Goal: Obtain resource: Download file/media

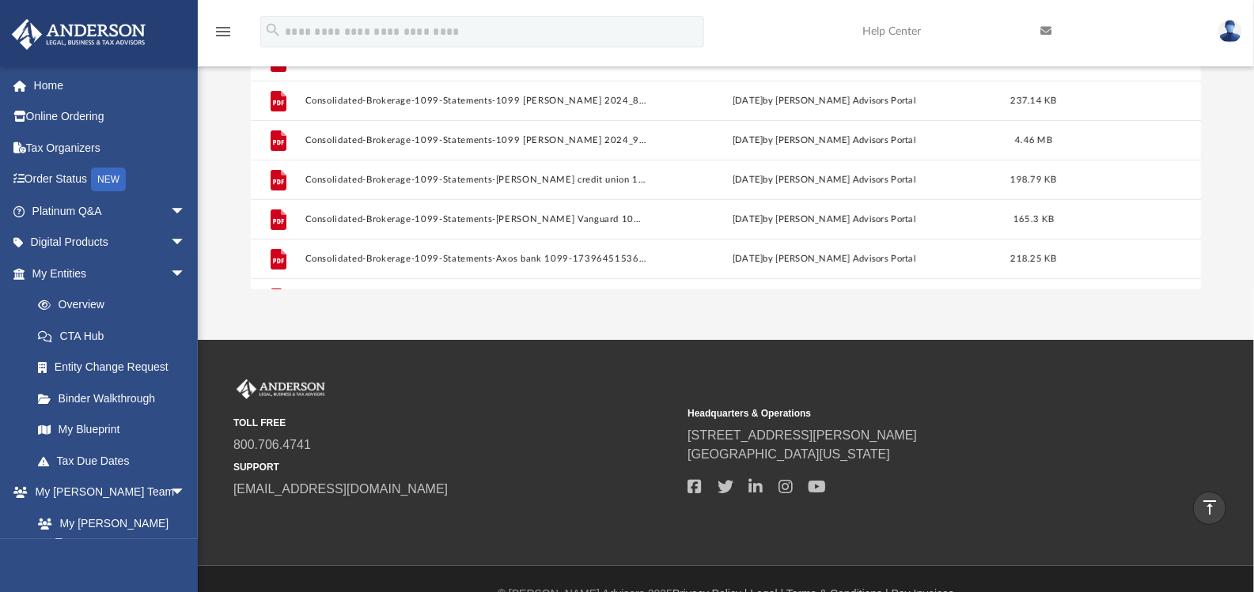
scroll to position [347, 938]
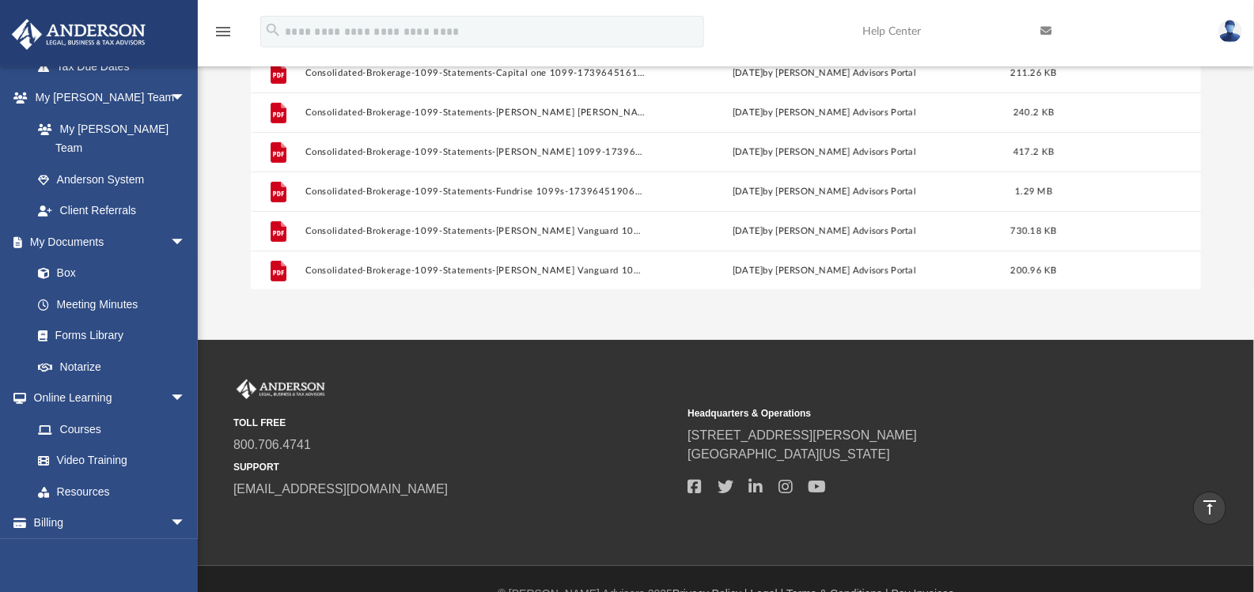
click at [973, 347] on div "TOLL FREE 800.706.4741 SUPPORT [EMAIL_ADDRESS][DOMAIN_NAME] Headquarters & Oper…" at bounding box center [627, 453] width 1254 height 227
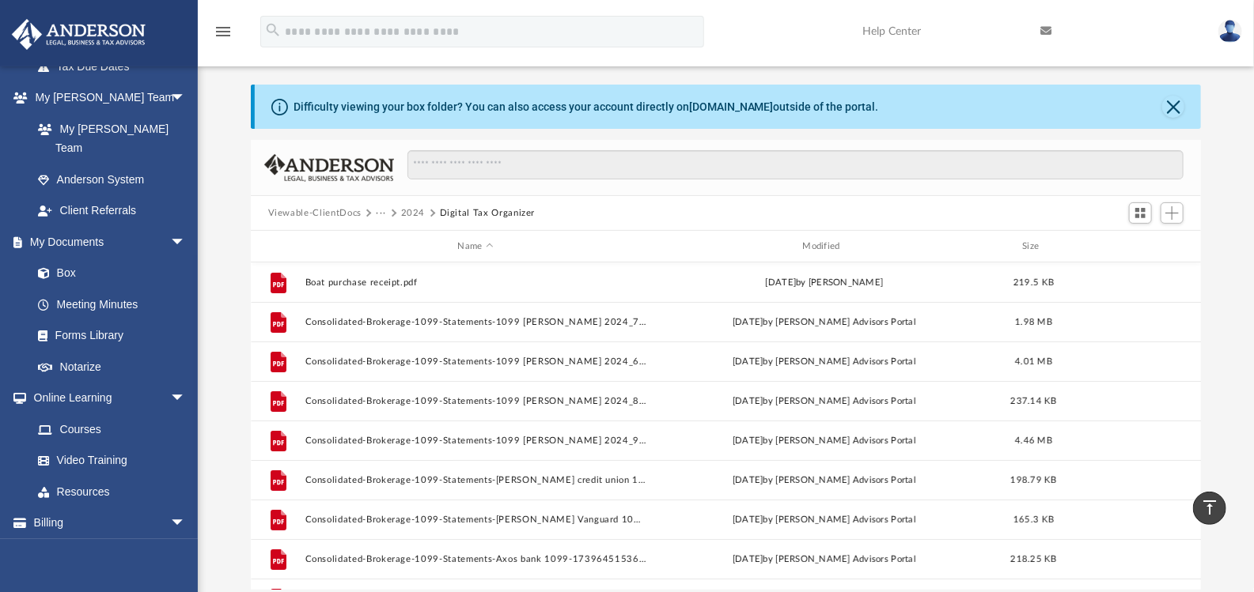
scroll to position [0, 0]
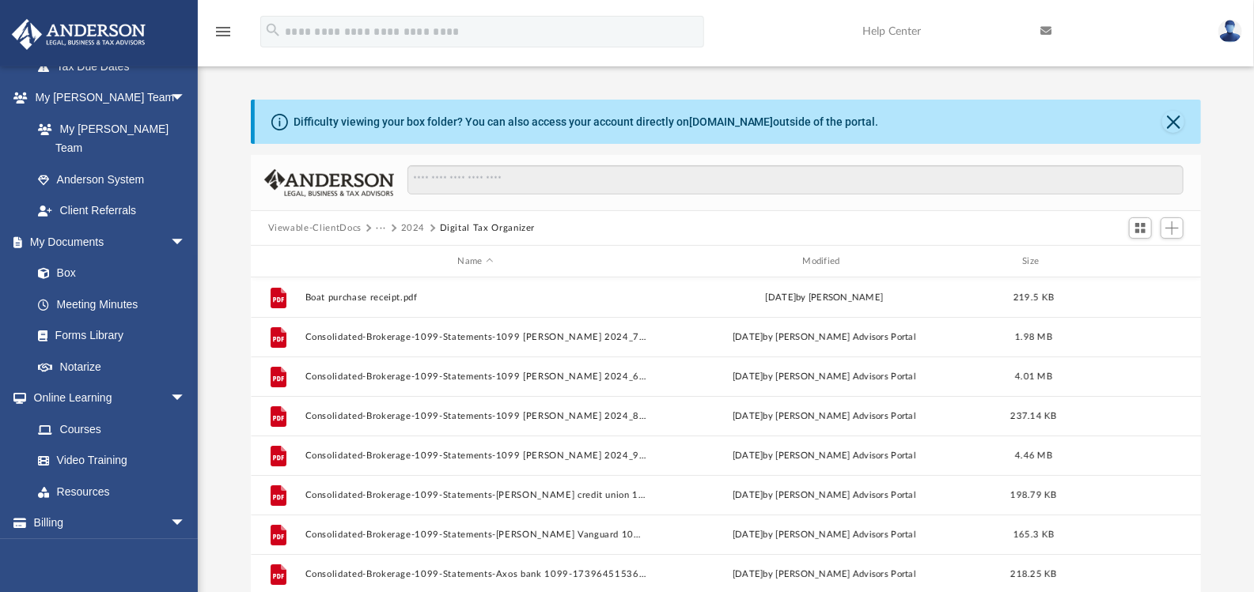
click at [411, 227] on button "2024" at bounding box center [413, 228] width 25 height 14
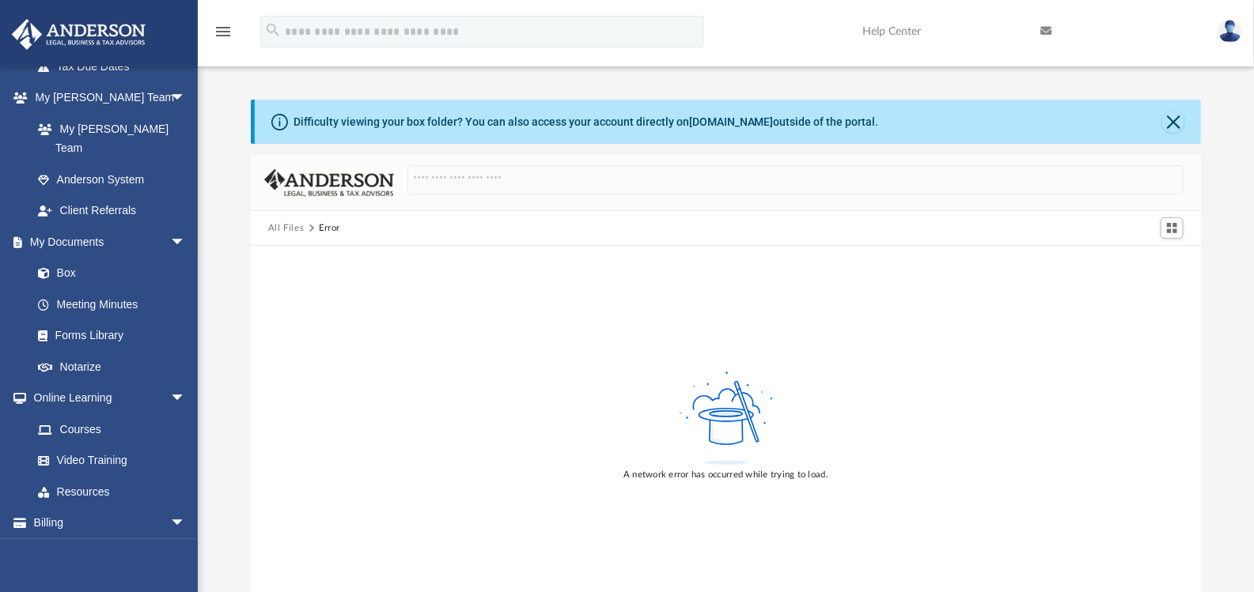
click at [283, 229] on button "All Files" at bounding box center [286, 228] width 36 height 14
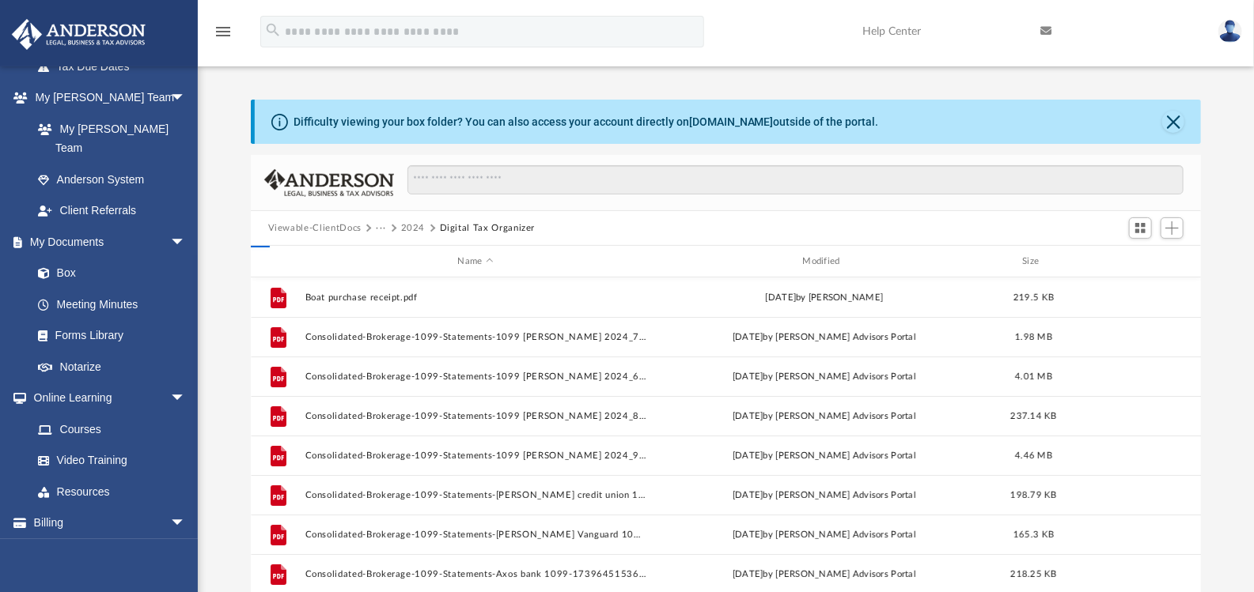
scroll to position [347, 938]
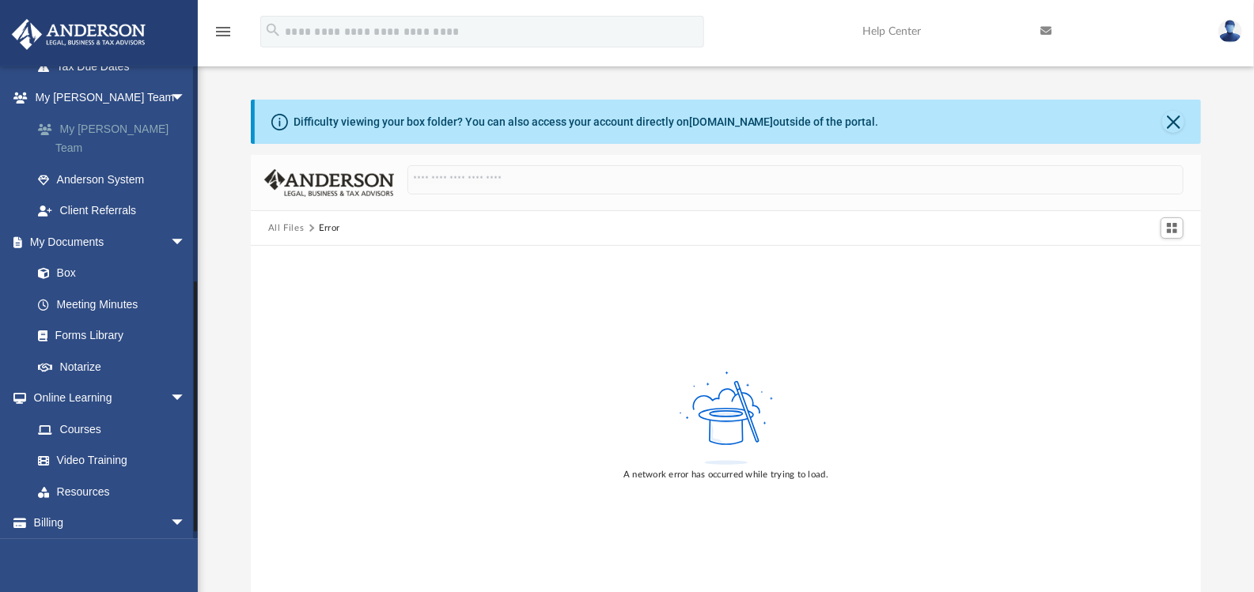
click at [91, 113] on link "My [PERSON_NAME] Team" at bounding box center [115, 138] width 187 height 51
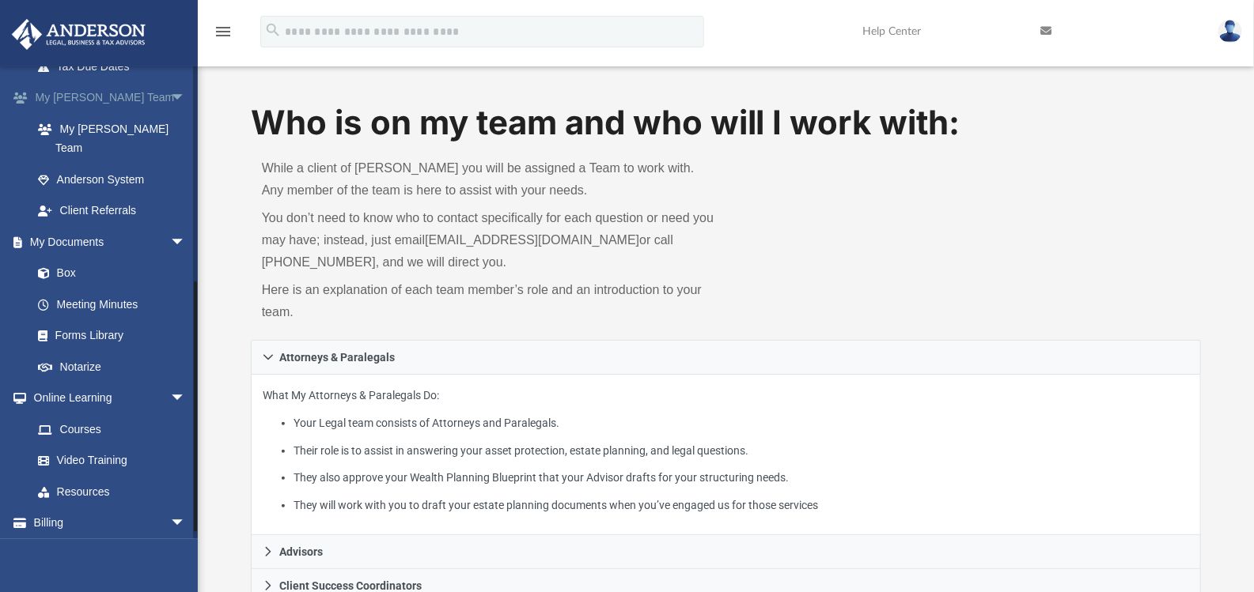
click at [100, 96] on link "My [PERSON_NAME] Team arrow_drop_down" at bounding box center [110, 98] width 199 height 32
click at [78, 258] on link "Box" at bounding box center [115, 274] width 187 height 32
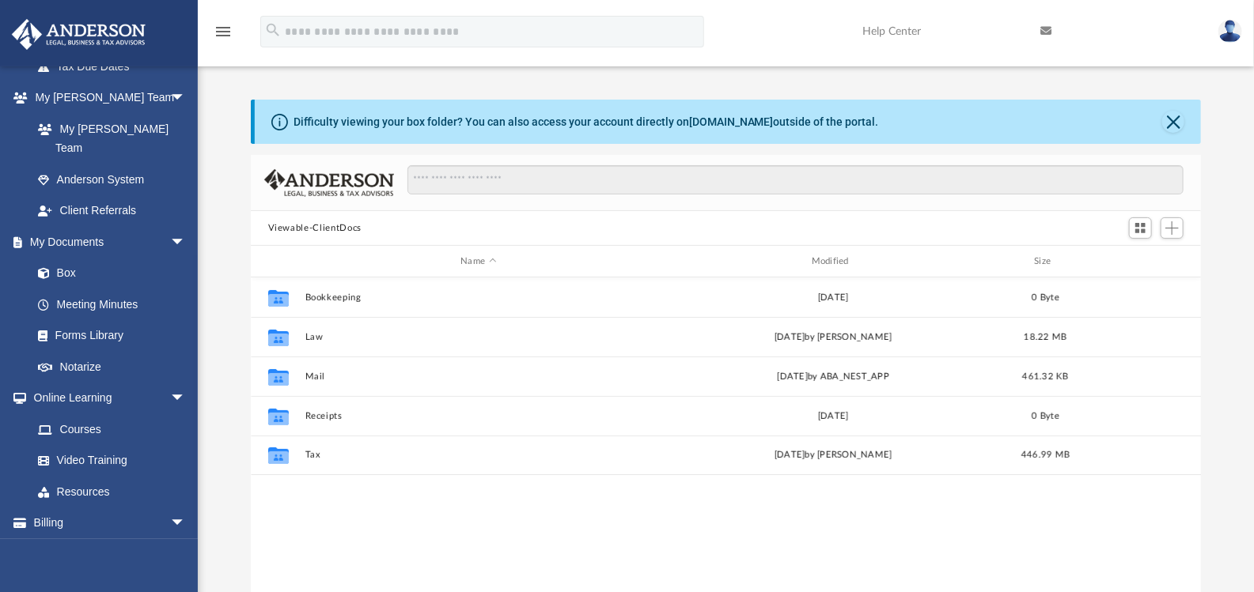
scroll to position [347, 938]
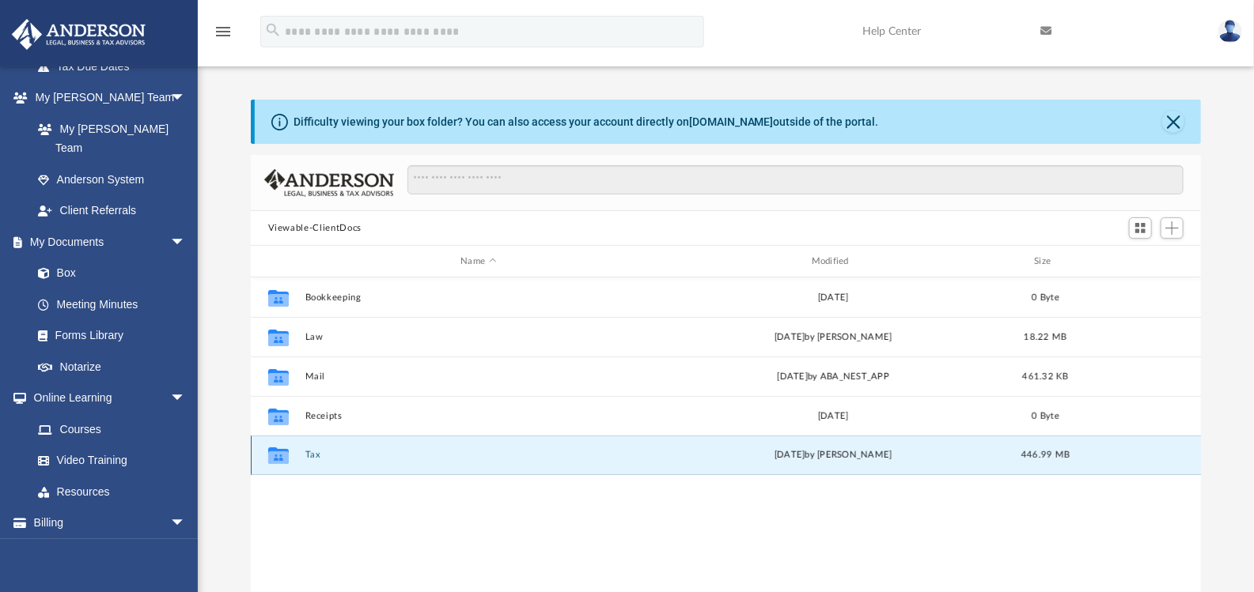
click at [312, 452] on button "Tax" at bounding box center [478, 455] width 347 height 10
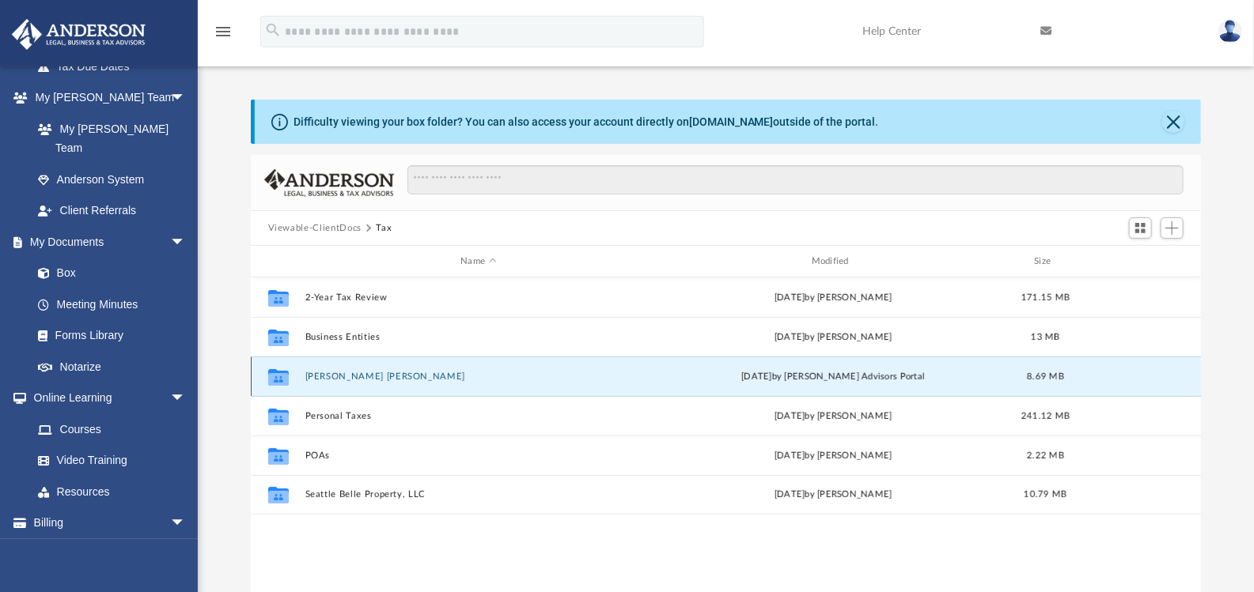
click at [350, 376] on button "[PERSON_NAME] [PERSON_NAME]" at bounding box center [478, 377] width 347 height 10
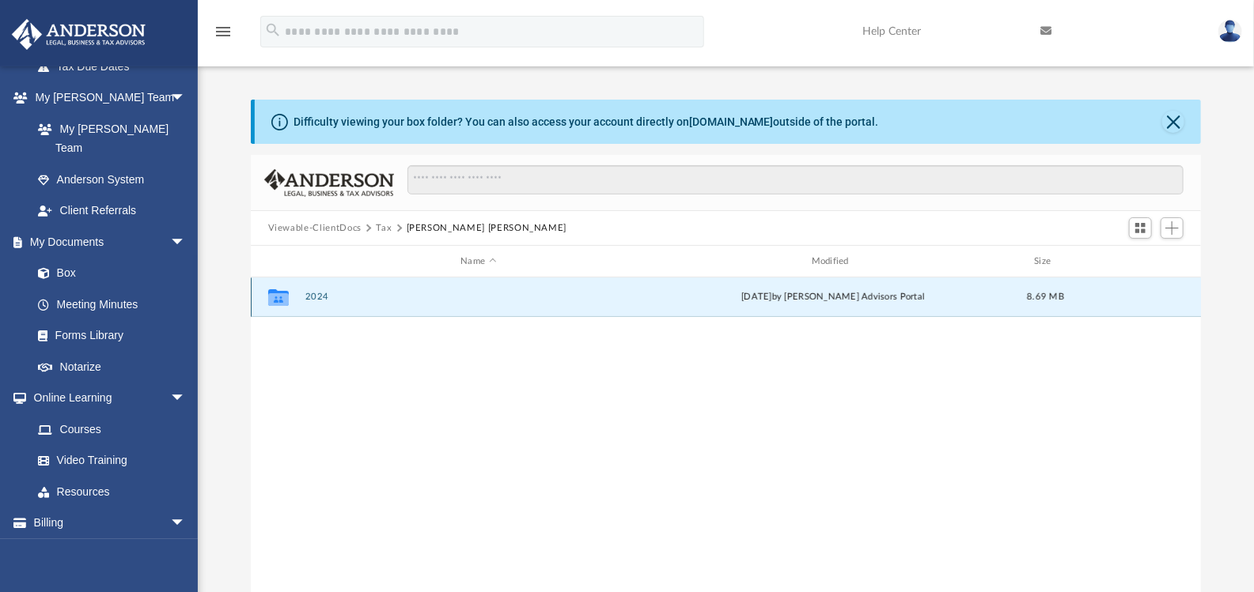
click at [316, 294] on button "2024" at bounding box center [478, 297] width 347 height 10
click at [316, 294] on button "Digital Tax Organizer" at bounding box center [478, 297] width 347 height 10
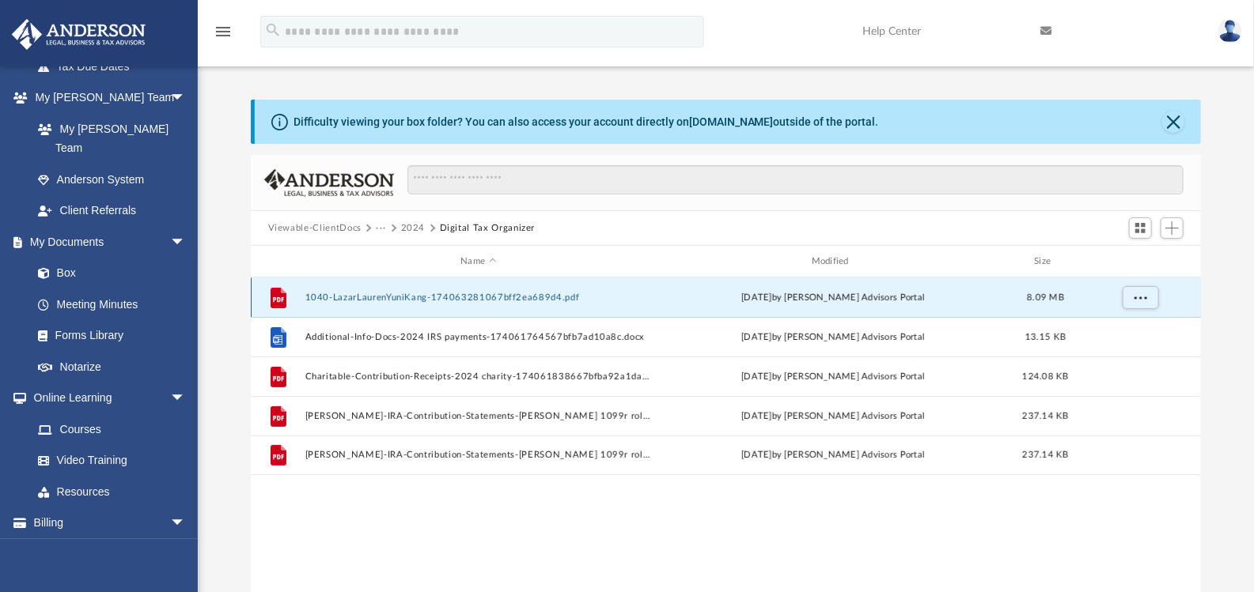
click at [414, 297] on button "1040-LazarLaurenYuniKang-174063281067bff2ea689d4.pdf" at bounding box center [478, 298] width 347 height 10
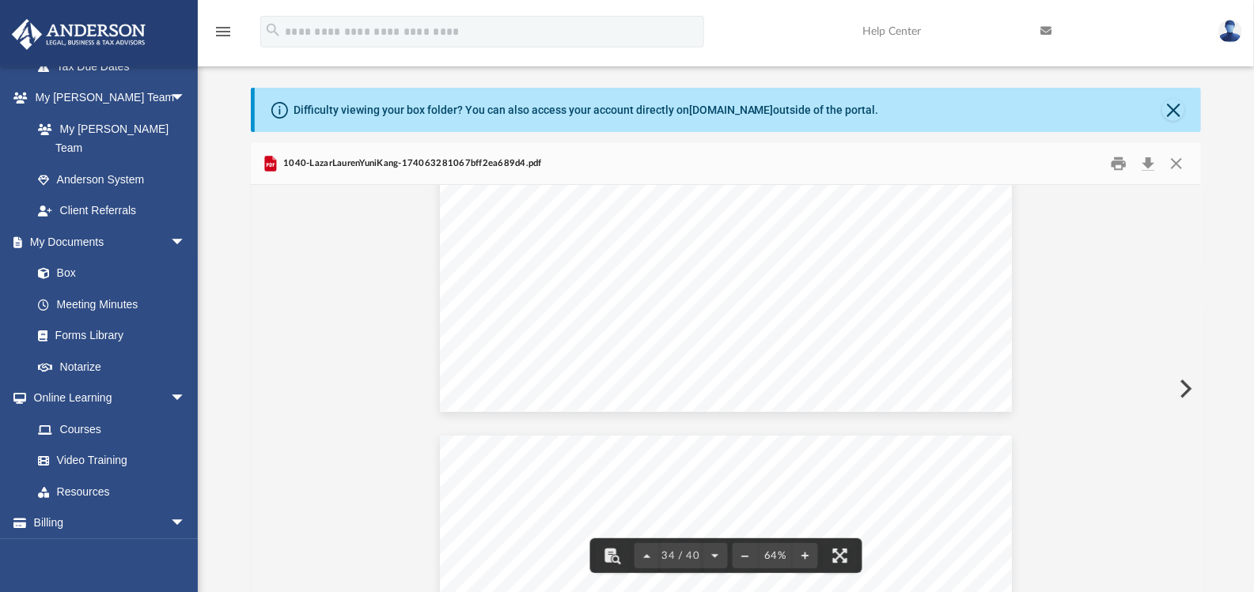
scroll to position [14396, 0]
click at [1153, 166] on button "Download" at bounding box center [1147, 164] width 28 height 25
click at [1180, 167] on button "Close" at bounding box center [1176, 164] width 28 height 25
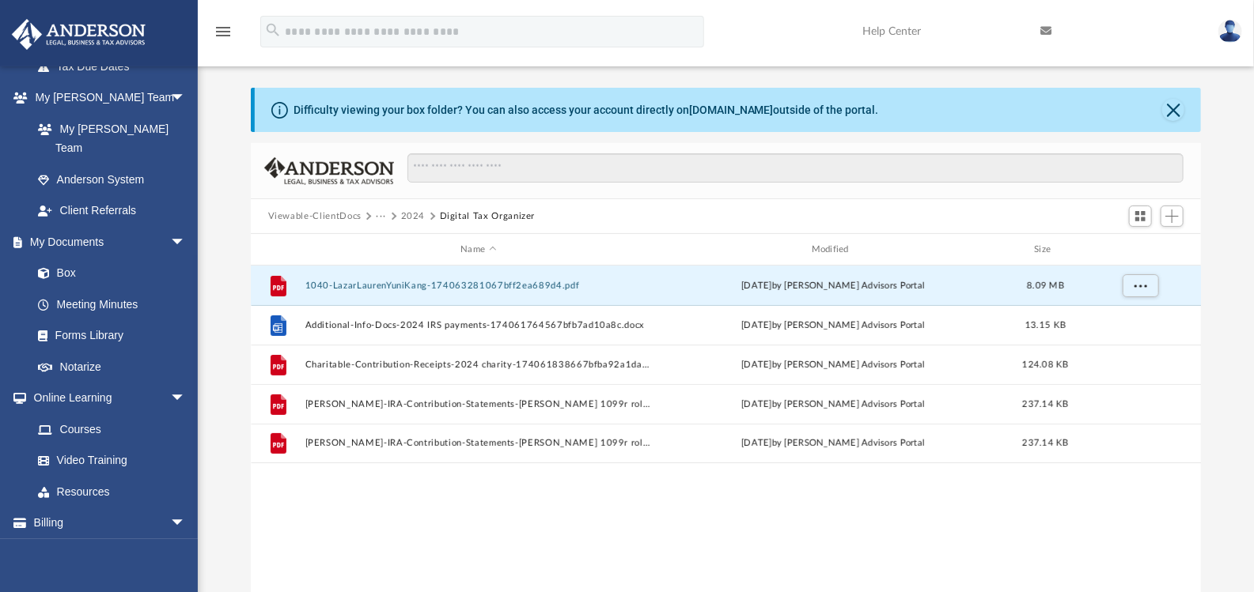
click at [408, 214] on button "2024" at bounding box center [413, 217] width 25 height 14
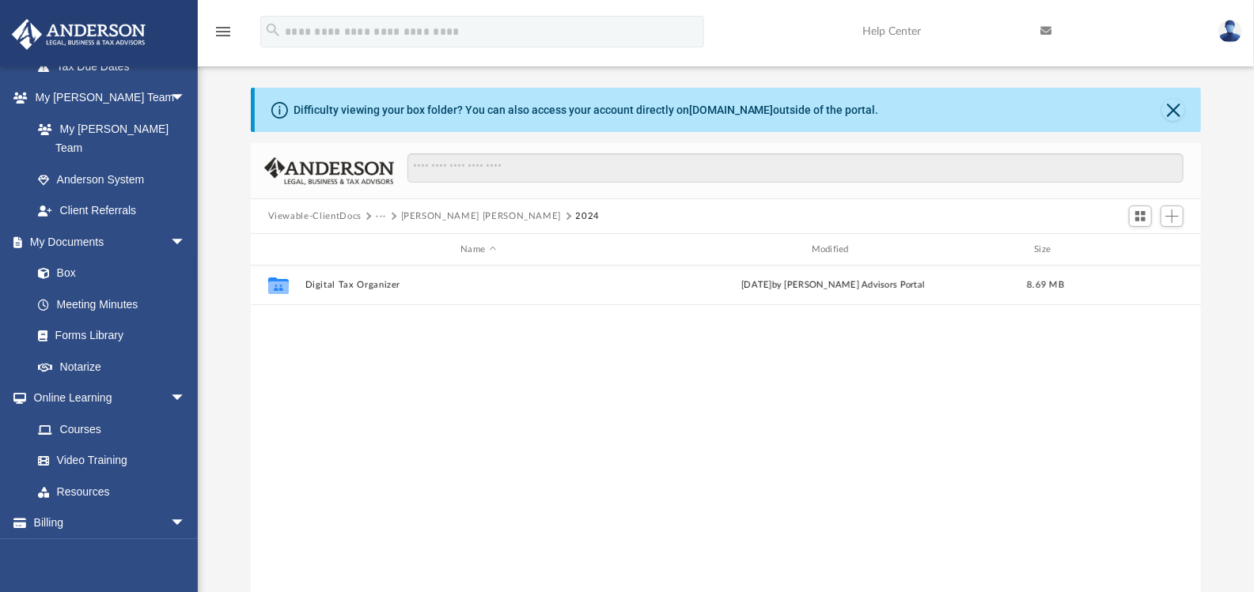
click at [380, 213] on button "···" at bounding box center [381, 217] width 10 height 14
click at [344, 215] on button "Viewable-ClientDocs" at bounding box center [314, 217] width 93 height 14
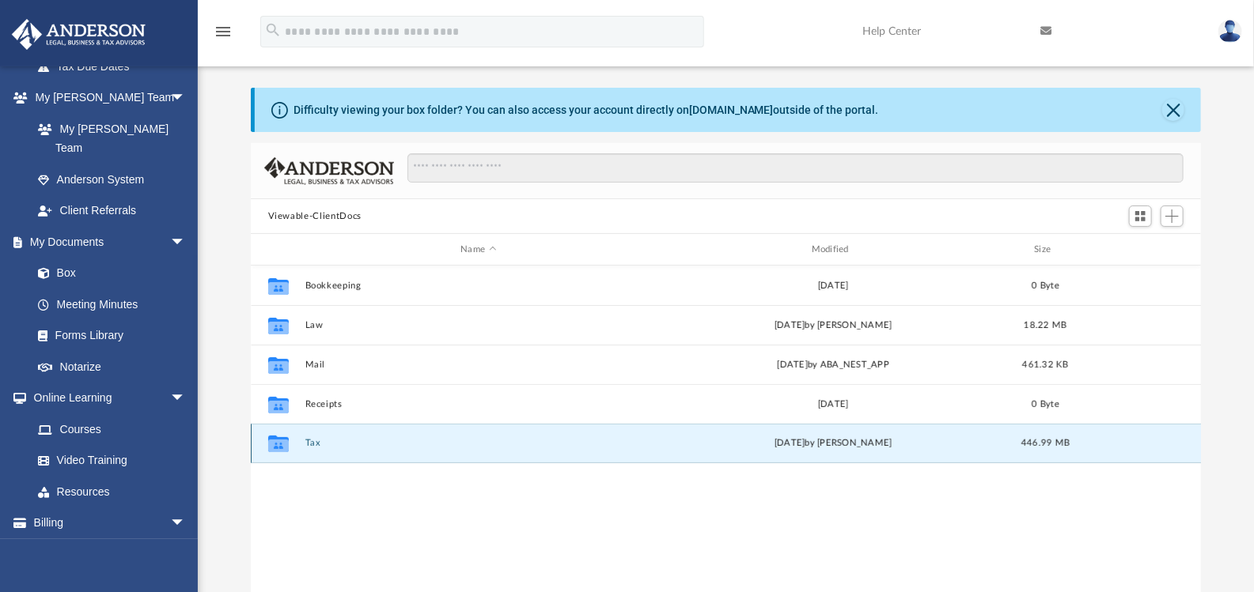
click at [312, 444] on button "Tax" at bounding box center [478, 443] width 347 height 10
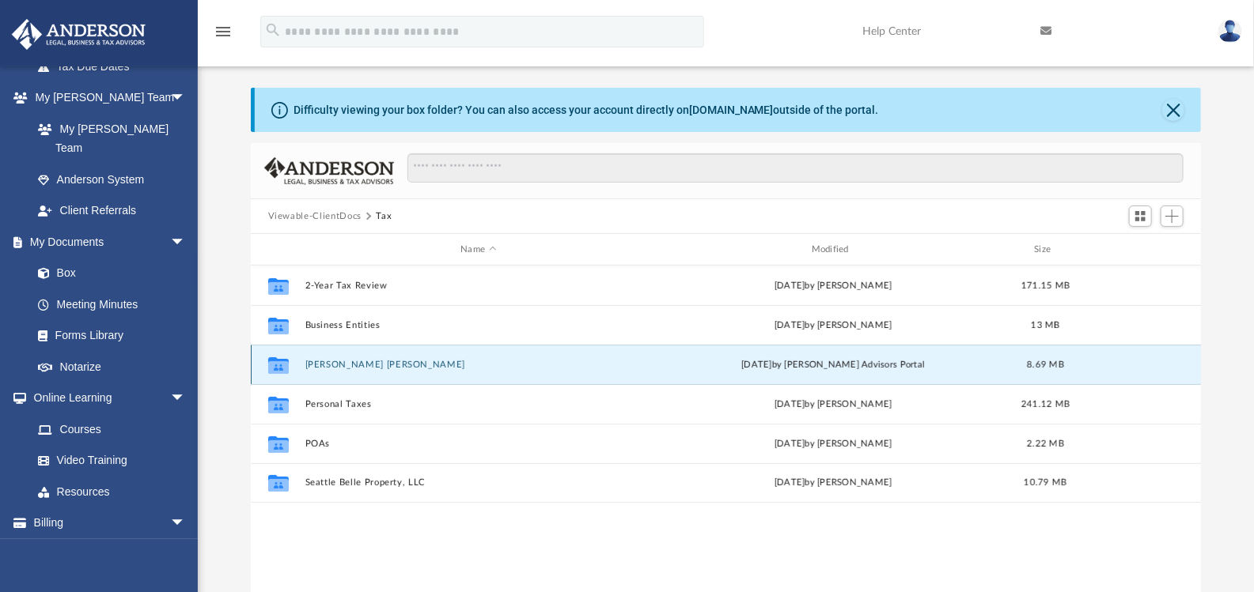
click at [365, 365] on button "[PERSON_NAME] [PERSON_NAME]" at bounding box center [478, 365] width 347 height 10
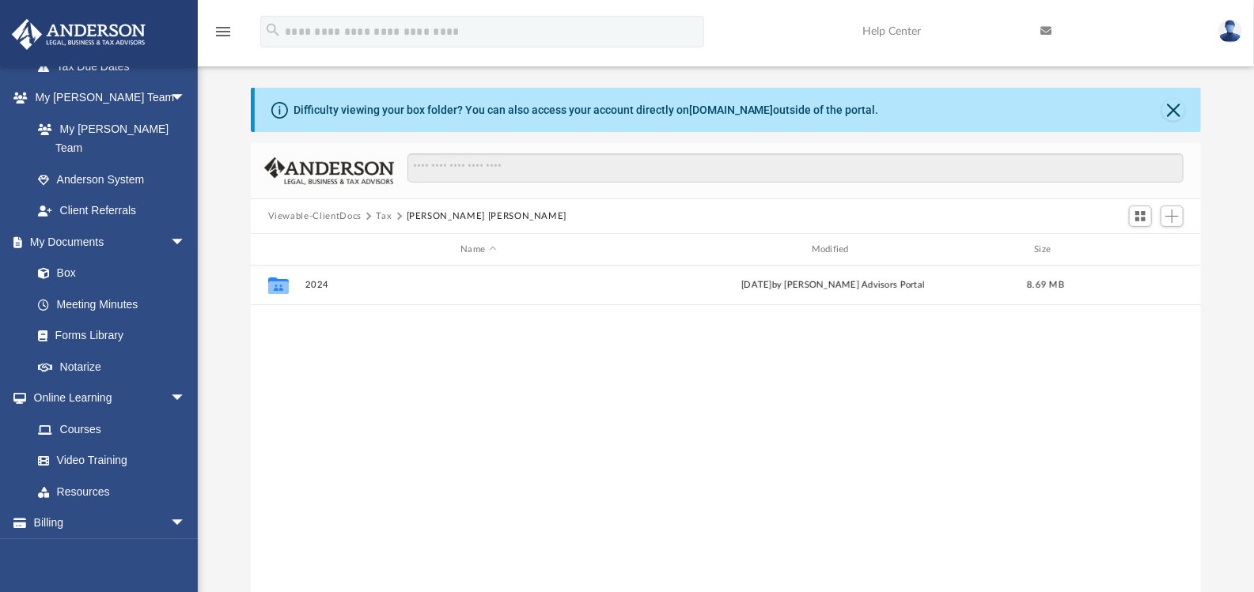
click at [383, 215] on button "Tax" at bounding box center [384, 217] width 16 height 14
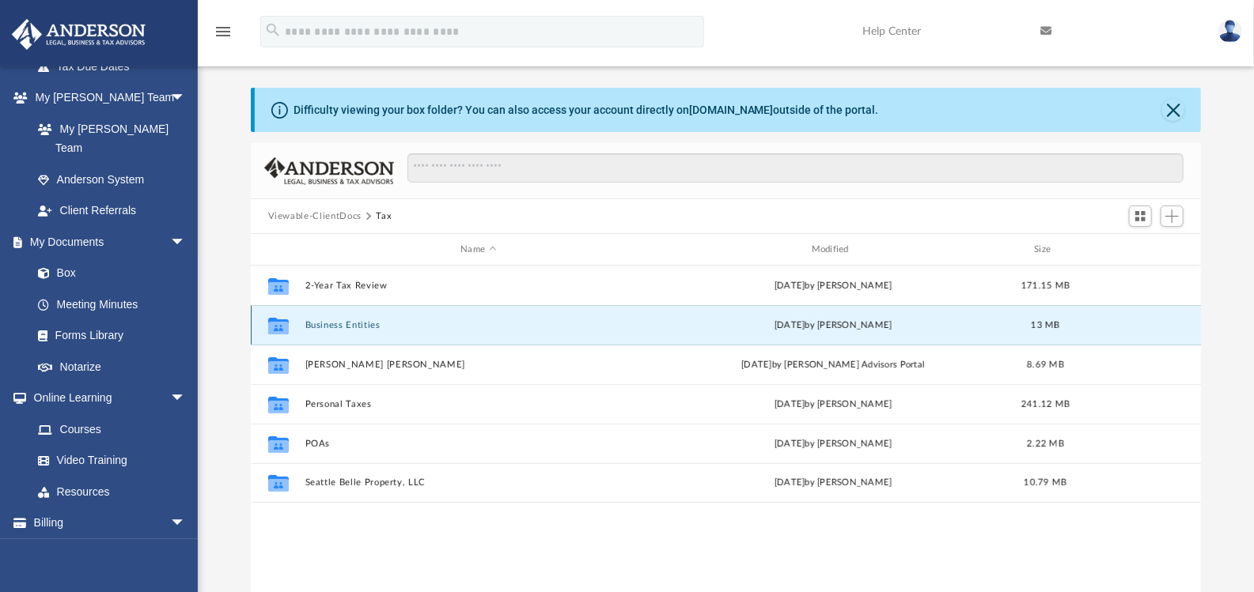
click at [346, 328] on button "Business Entities" at bounding box center [478, 325] width 347 height 10
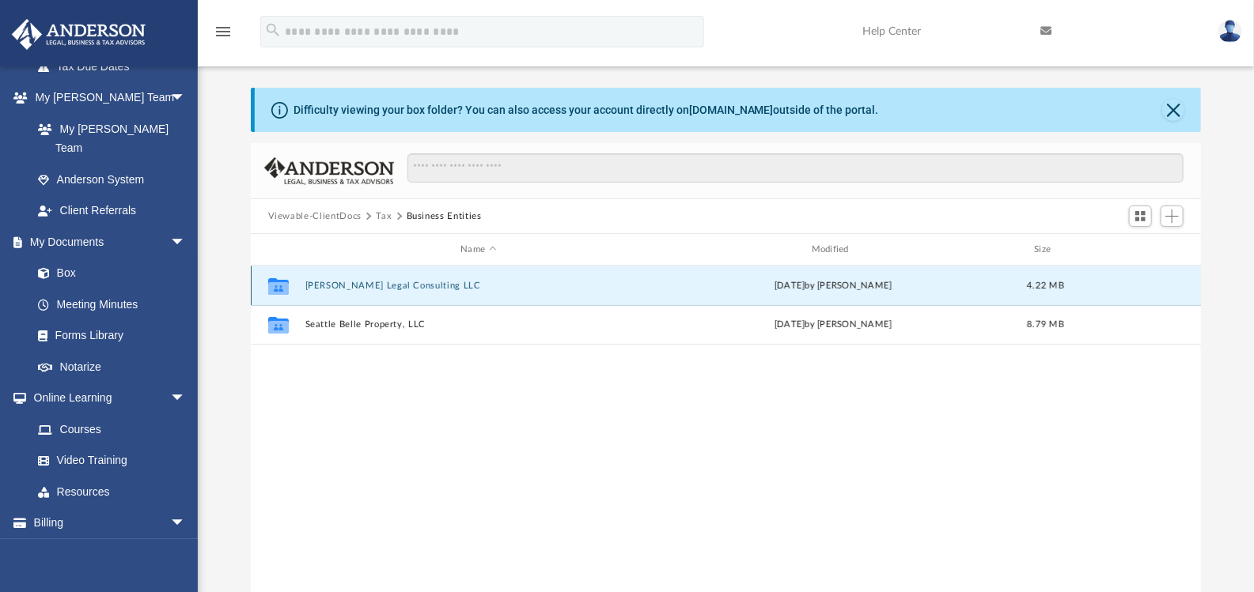
click at [364, 287] on button "[PERSON_NAME] Legal Consulting LLC" at bounding box center [478, 286] width 347 height 10
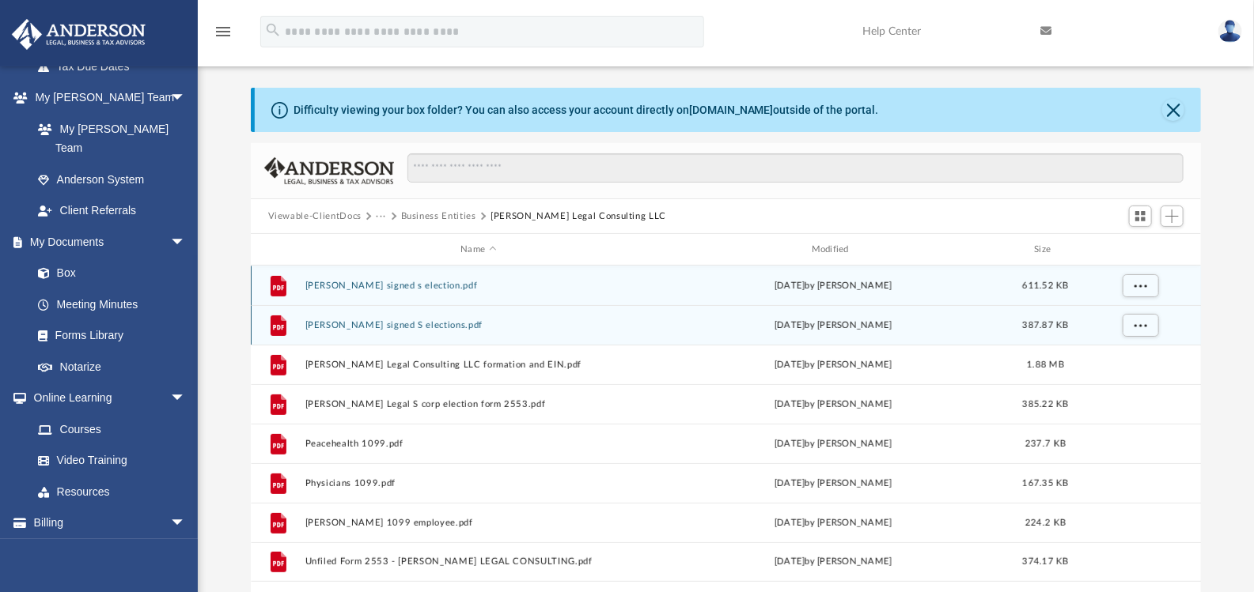
scroll to position [91, 0]
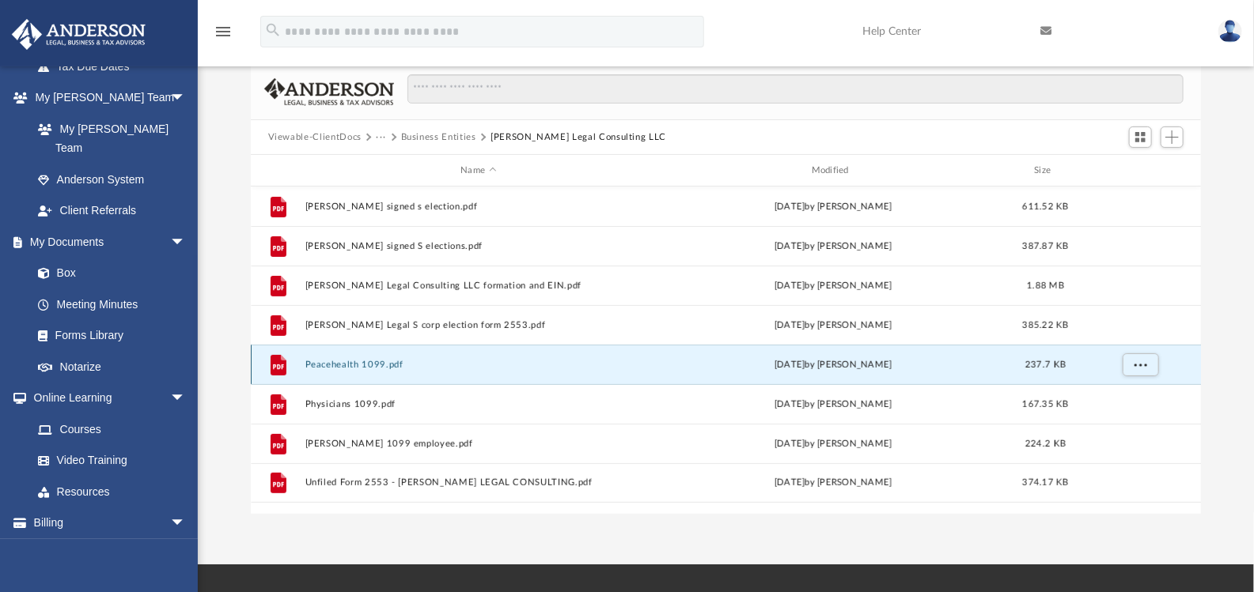
click at [389, 366] on button "Peacehealth 1099.pdf" at bounding box center [478, 365] width 347 height 10
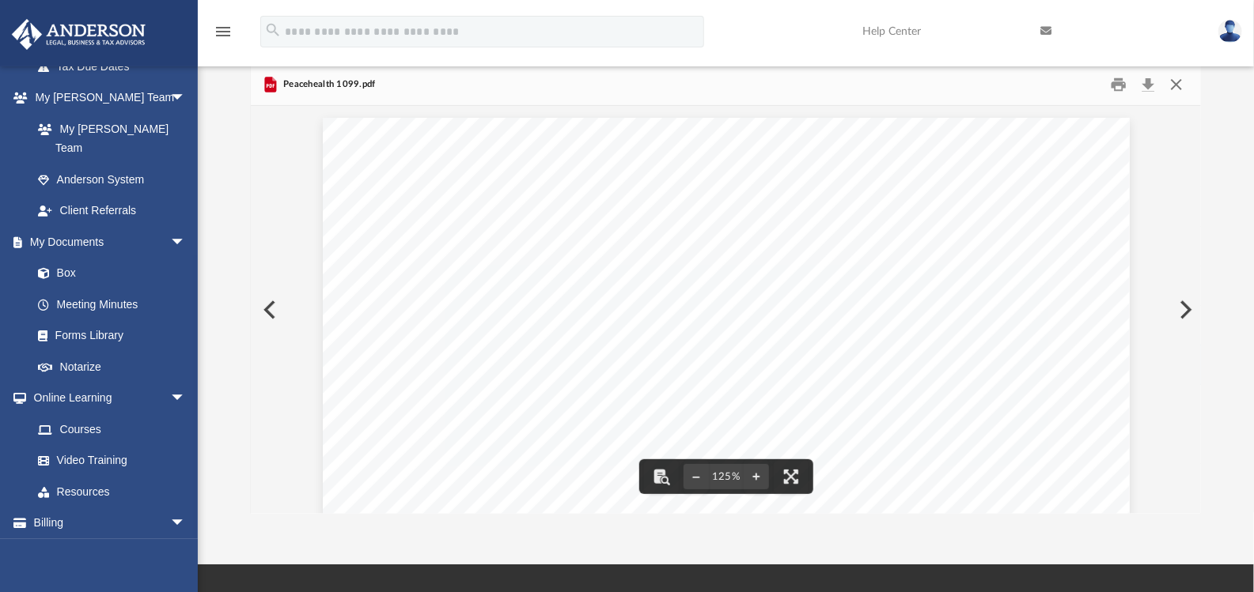
click at [1180, 87] on button "Close" at bounding box center [1176, 85] width 28 height 25
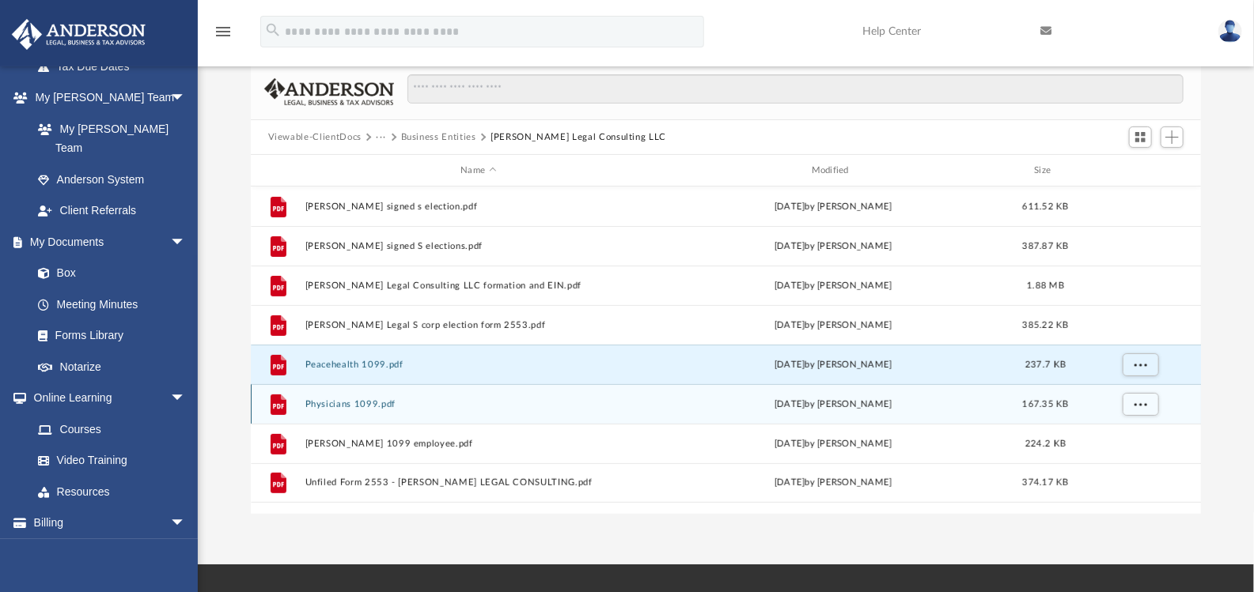
click at [385, 409] on div "File Physicians 1099.pdf [DATE] by [PERSON_NAME] 167.35 KB" at bounding box center [726, 404] width 951 height 40
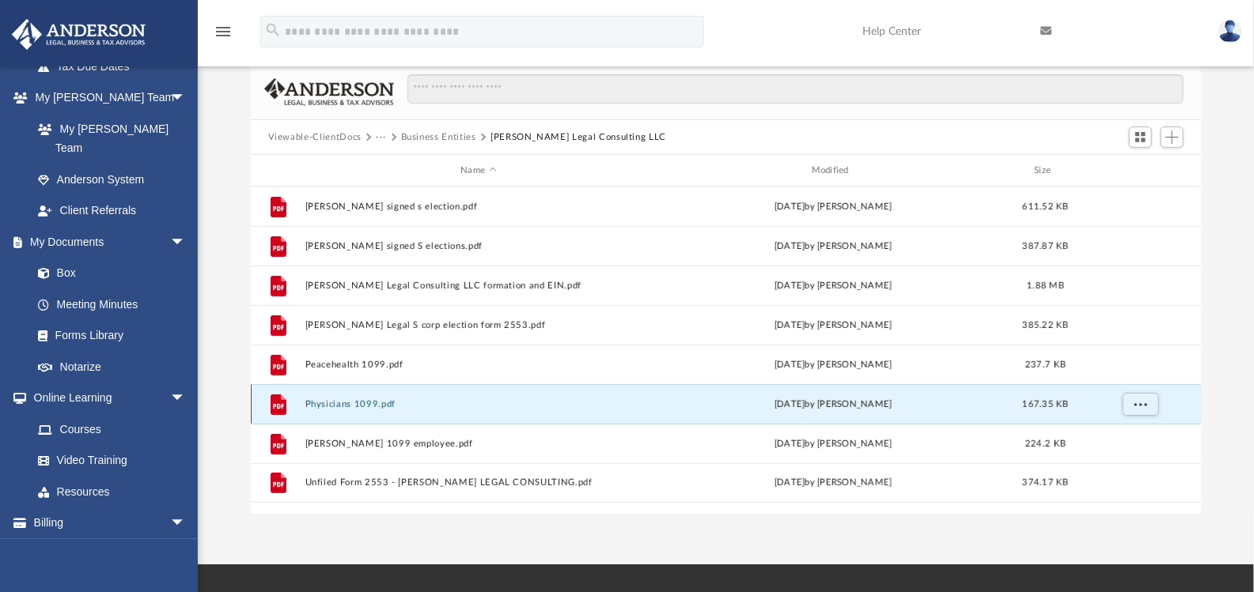
click at [384, 404] on button "Physicians 1099.pdf" at bounding box center [478, 404] width 347 height 10
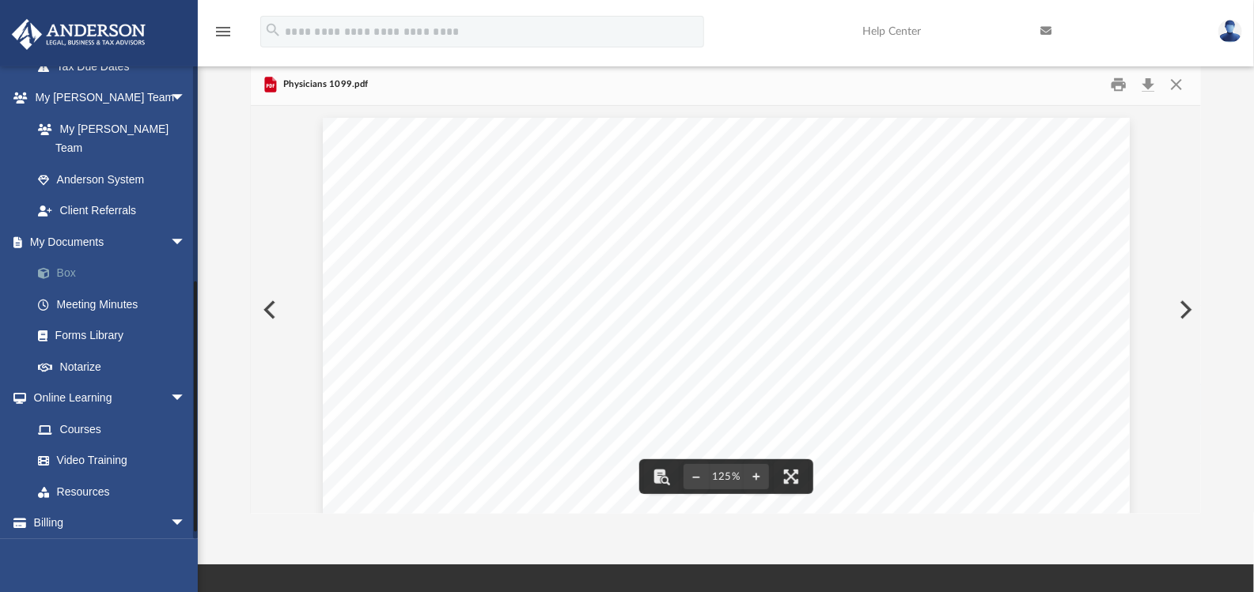
click at [82, 258] on link "Box" at bounding box center [115, 274] width 187 height 32
click at [1176, 76] on button "Close" at bounding box center [1176, 85] width 28 height 25
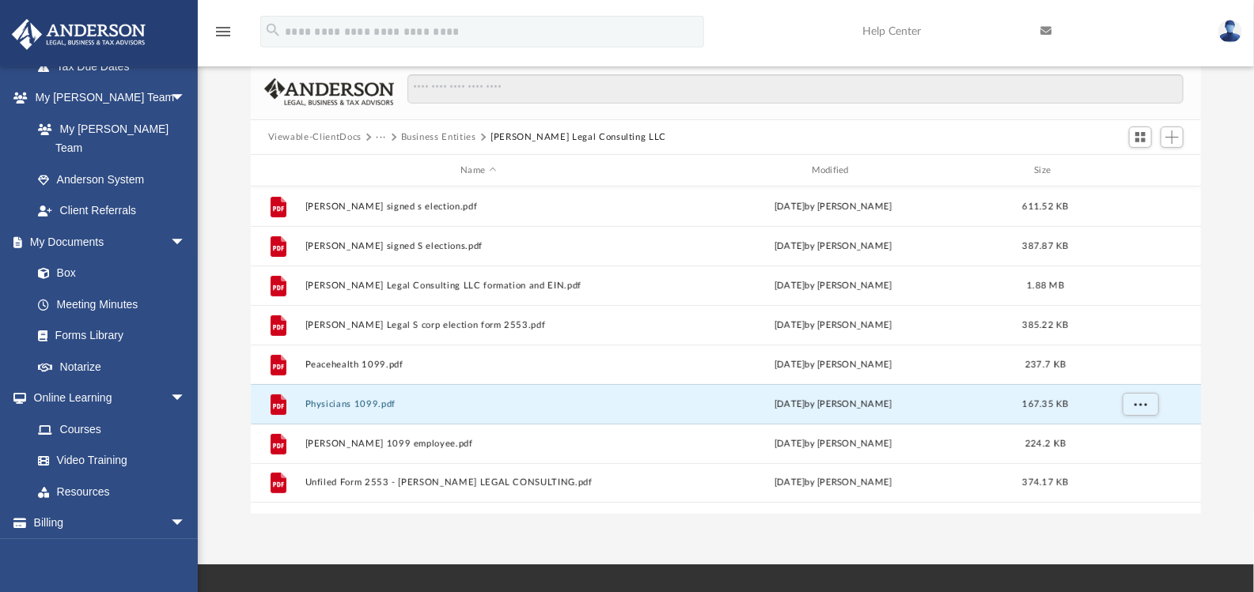
click at [1184, 135] on div at bounding box center [1155, 137] width 63 height 29
click at [1172, 138] on span "Add" at bounding box center [1171, 137] width 13 height 13
click at [1141, 171] on li "Upload" at bounding box center [1150, 168] width 51 height 17
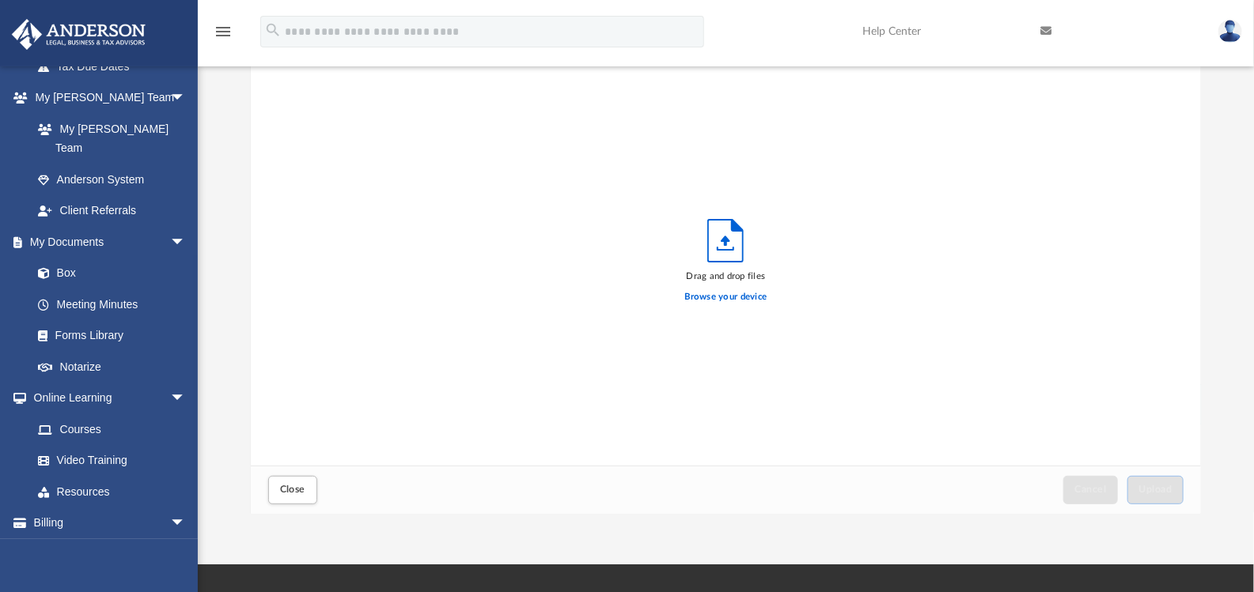
scroll to position [389, 938]
click at [733, 297] on label "Browse your device" at bounding box center [726, 297] width 82 height 14
click at [0, 0] on input "Browse your device" at bounding box center [0, 0] width 0 height 0
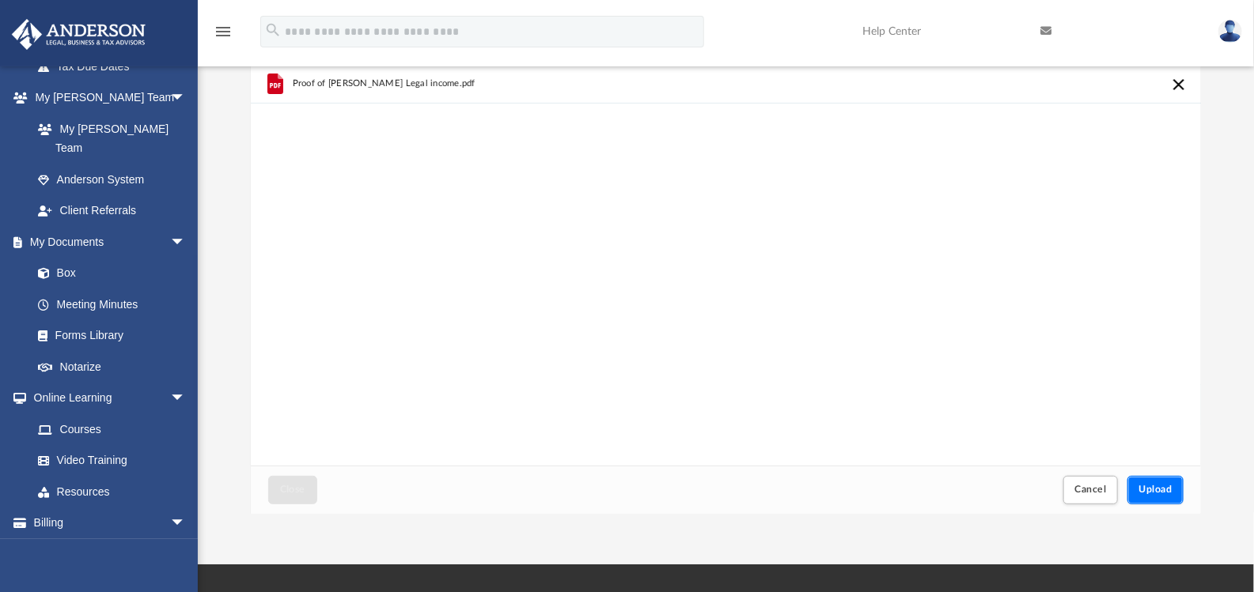
click at [1147, 479] on button "Upload" at bounding box center [1155, 490] width 57 height 28
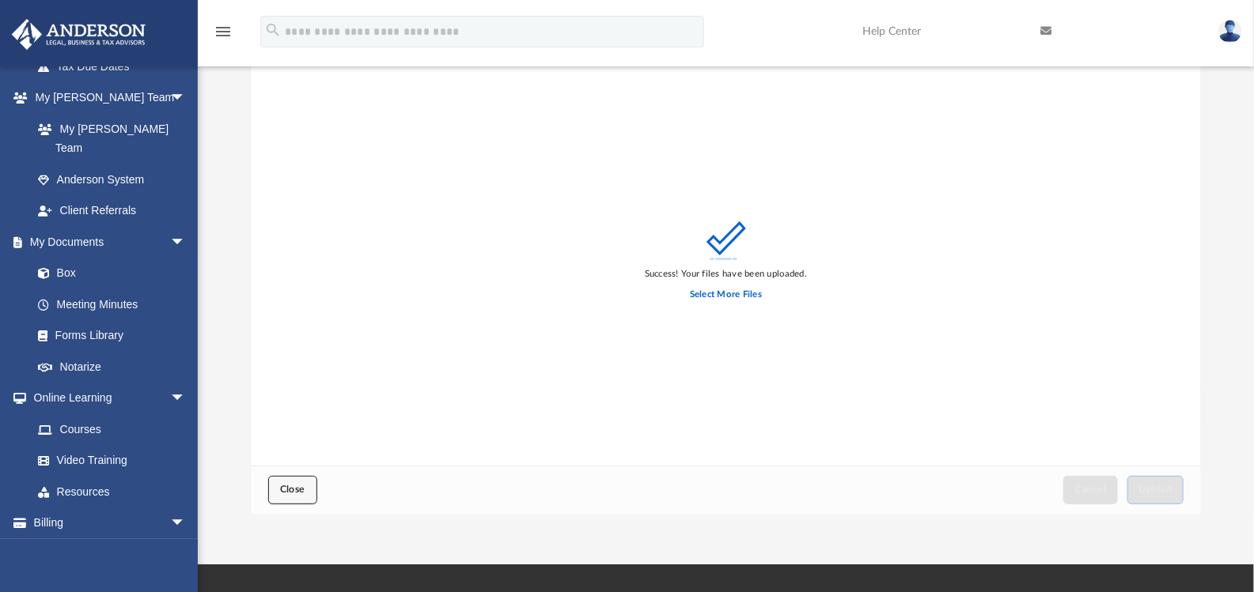
click at [297, 482] on button "Close" at bounding box center [292, 490] width 49 height 28
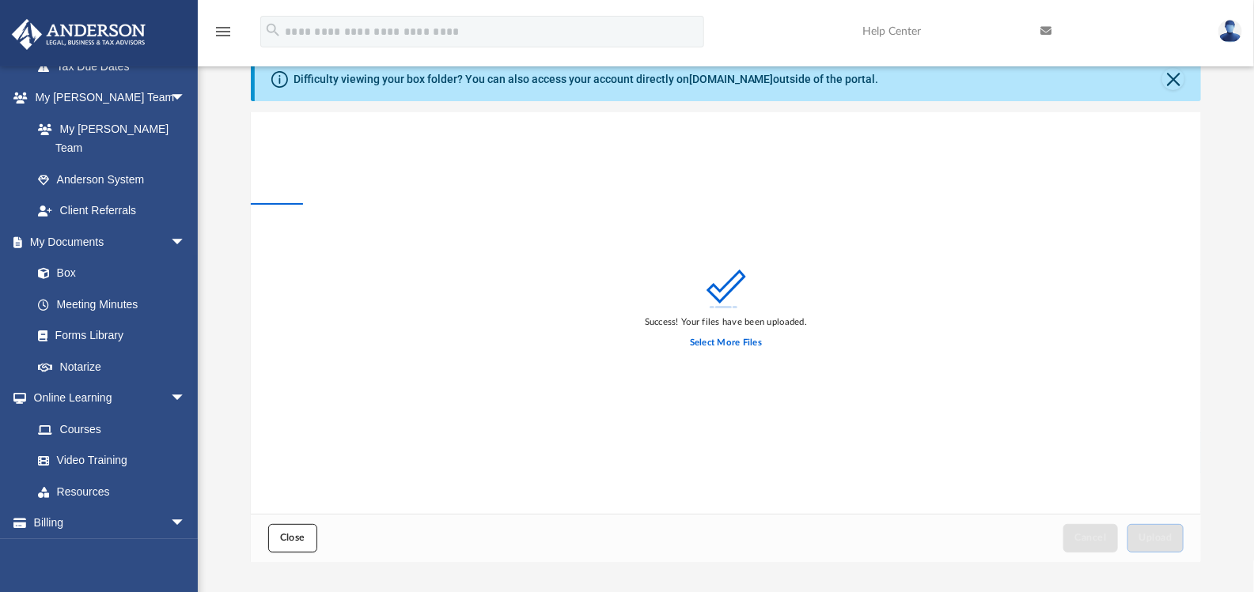
scroll to position [0, 0]
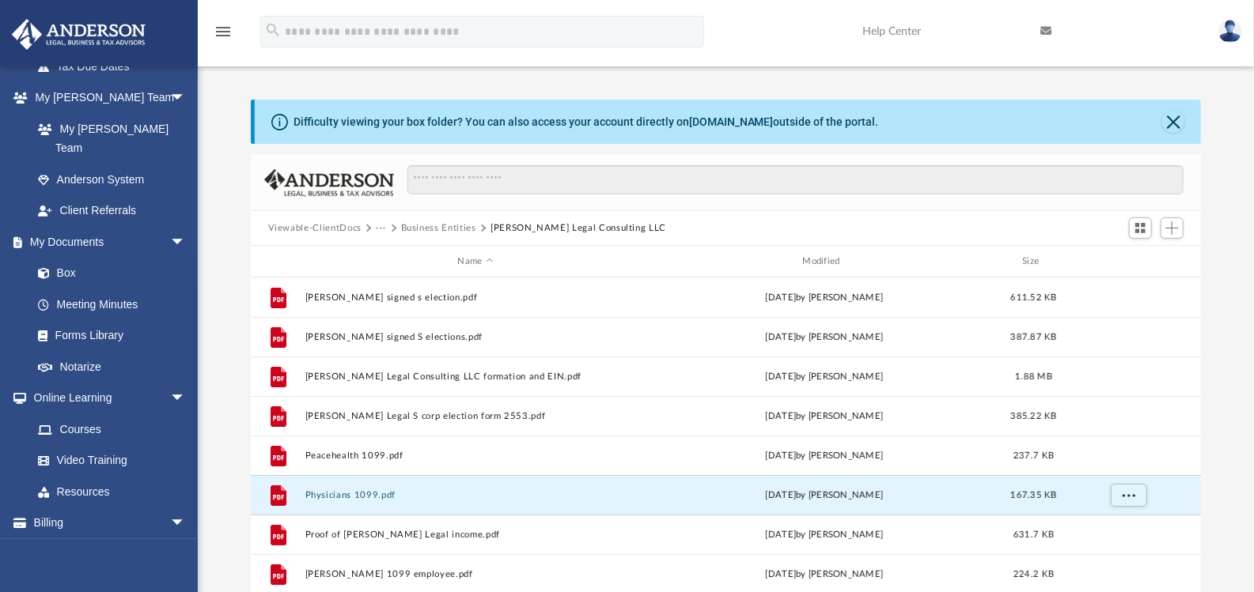
click at [379, 225] on button "···" at bounding box center [381, 228] width 10 height 14
click at [428, 225] on button "Business Entities" at bounding box center [438, 228] width 75 height 14
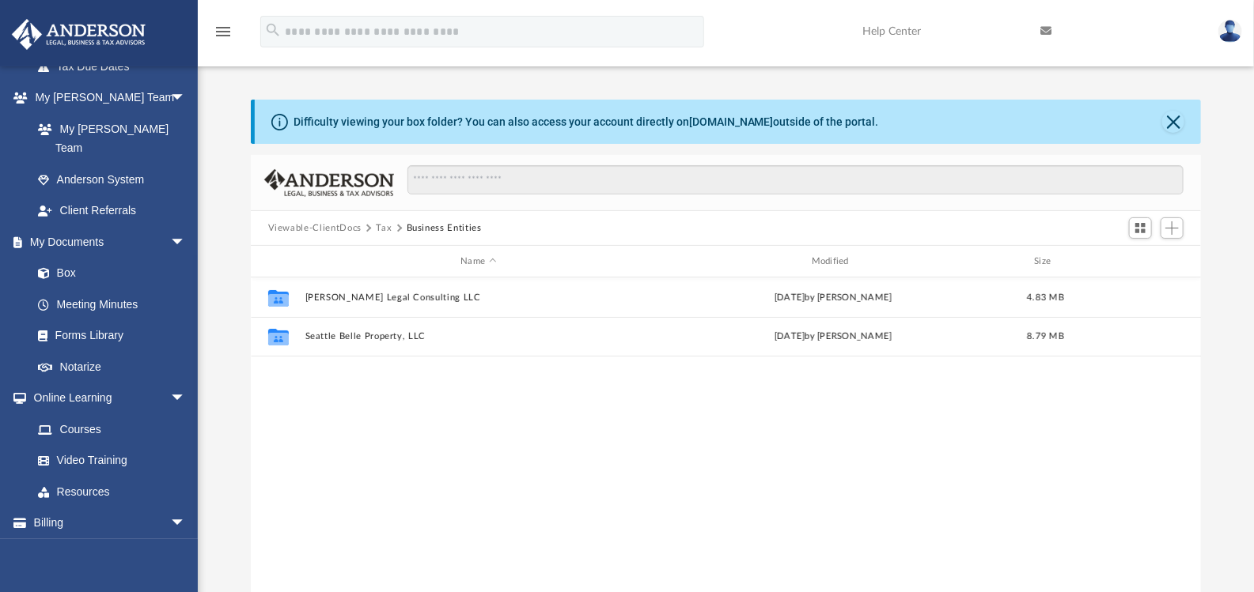
click at [384, 223] on button "Tax" at bounding box center [384, 228] width 16 height 14
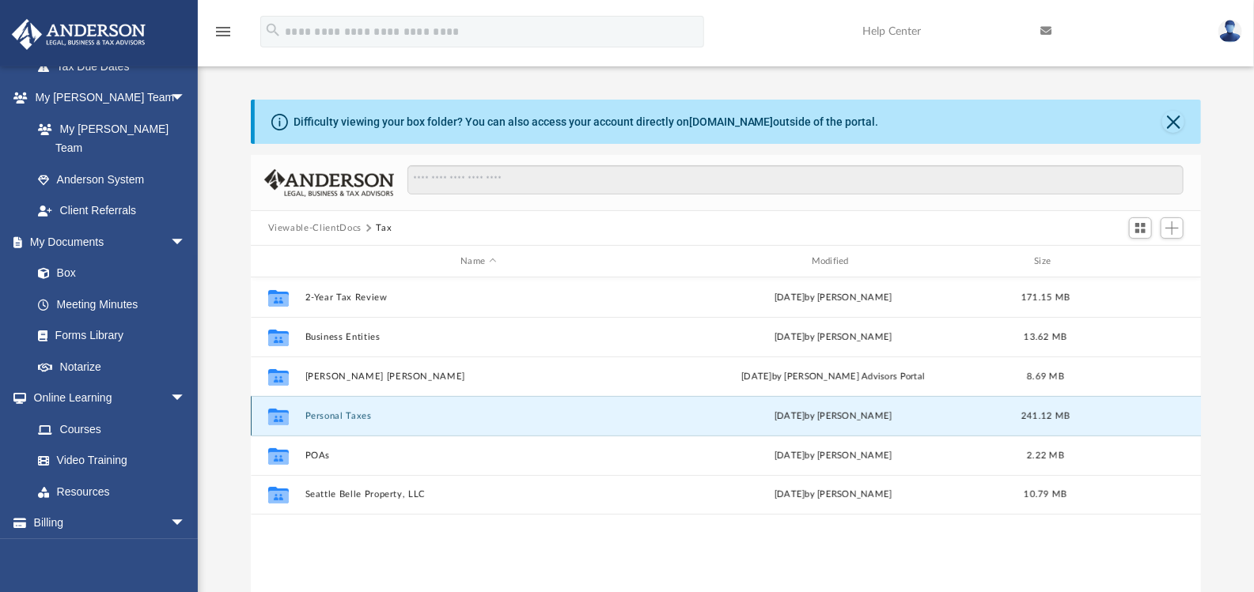
click at [357, 418] on button "Personal Taxes" at bounding box center [478, 416] width 347 height 10
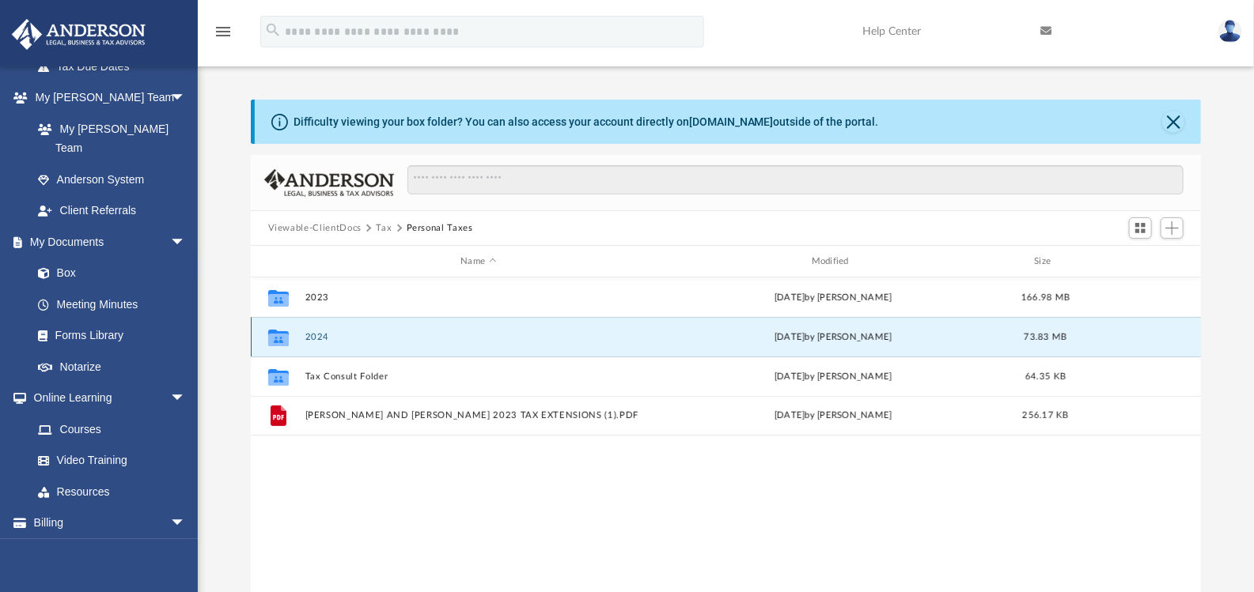
click at [315, 332] on button "2024" at bounding box center [478, 337] width 347 height 10
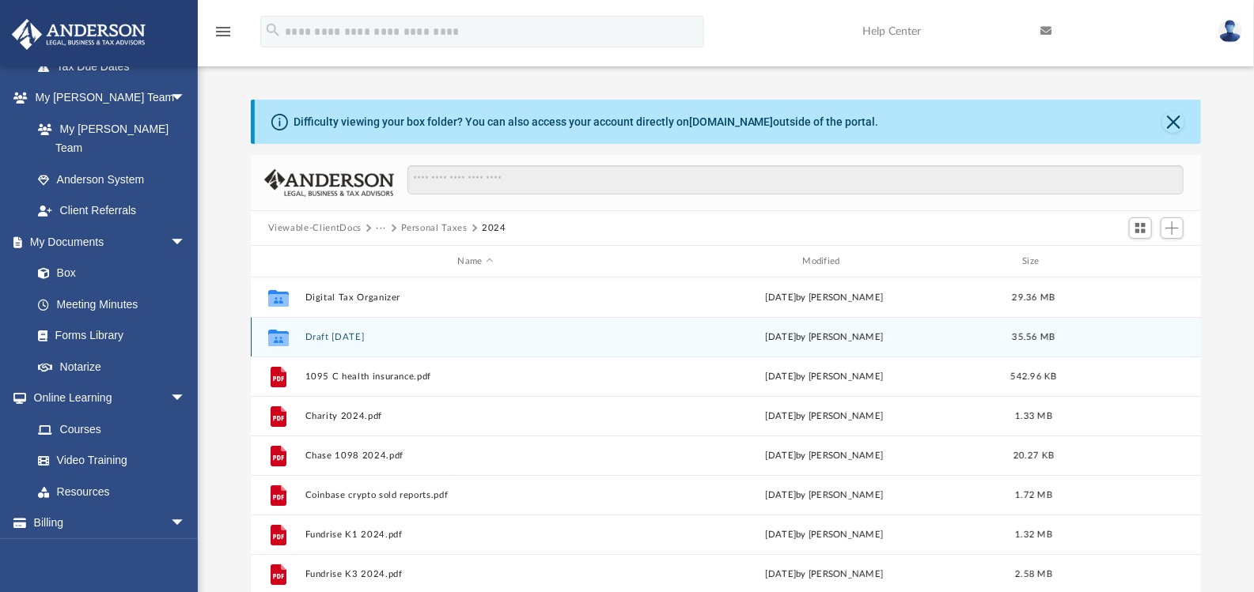
click at [352, 334] on button "Draft [DATE]" at bounding box center [476, 337] width 342 height 10
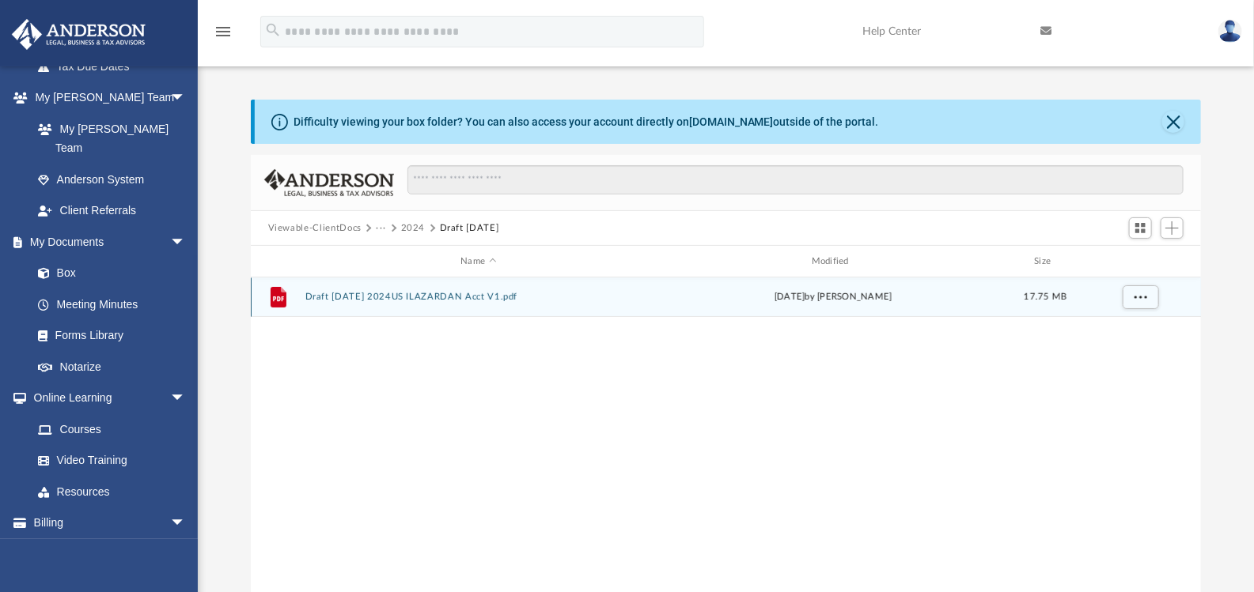
click at [418, 297] on button "Draft [DATE] 2024US ILAZARDAN Acct V1.pdf" at bounding box center [478, 297] width 347 height 10
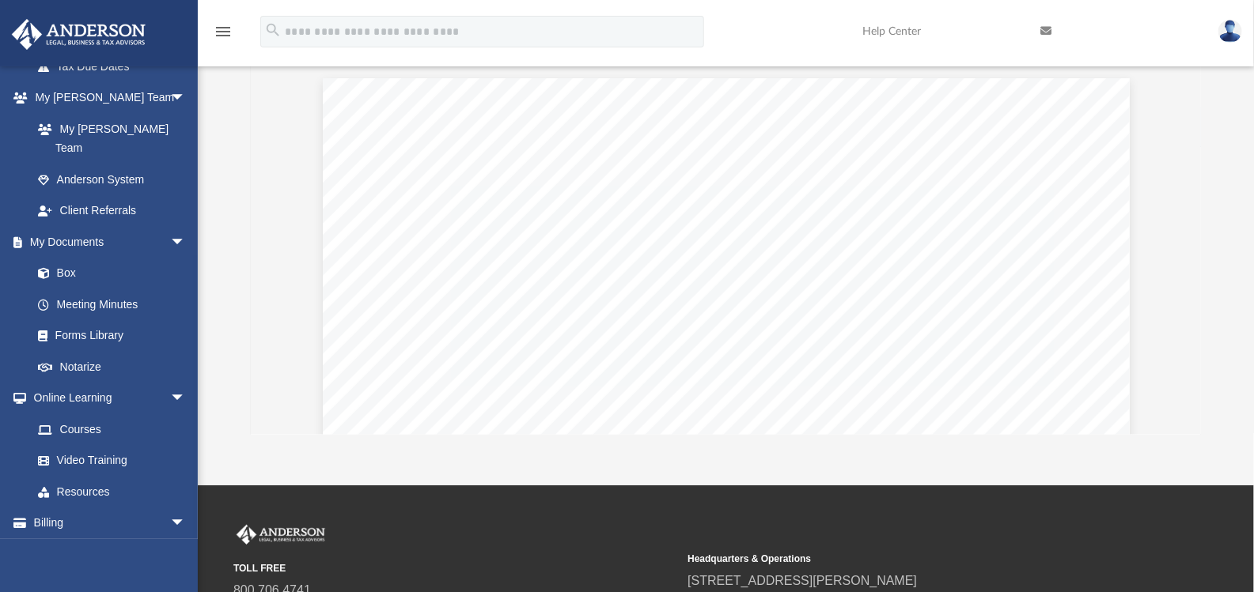
scroll to position [119637, 0]
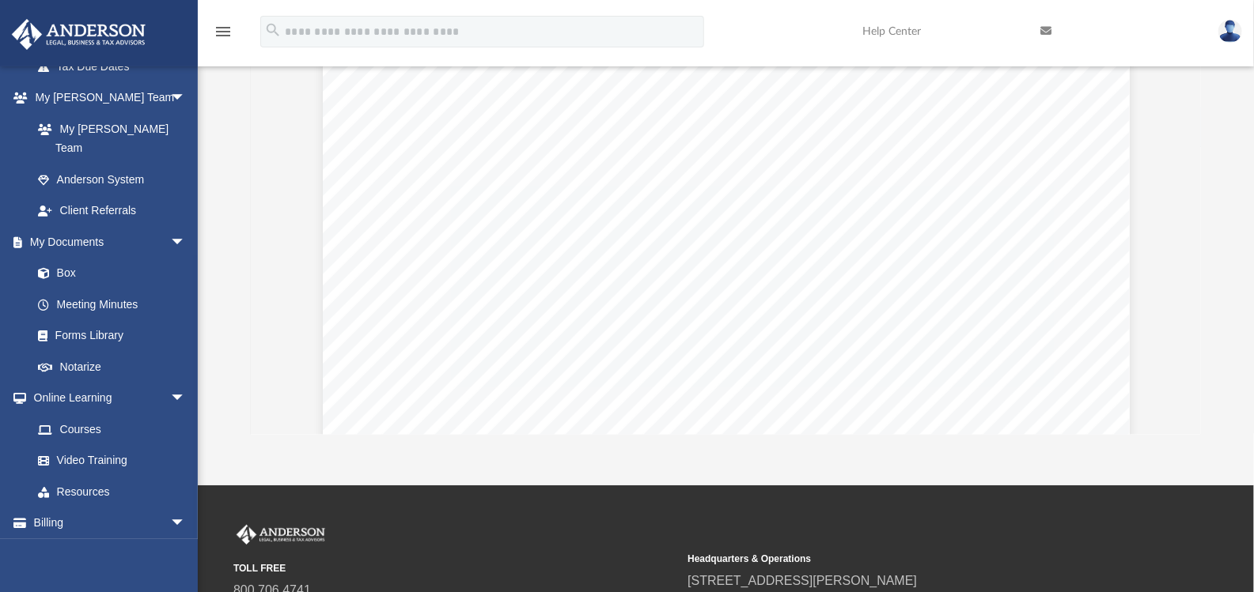
scroll to position [121930, 0]
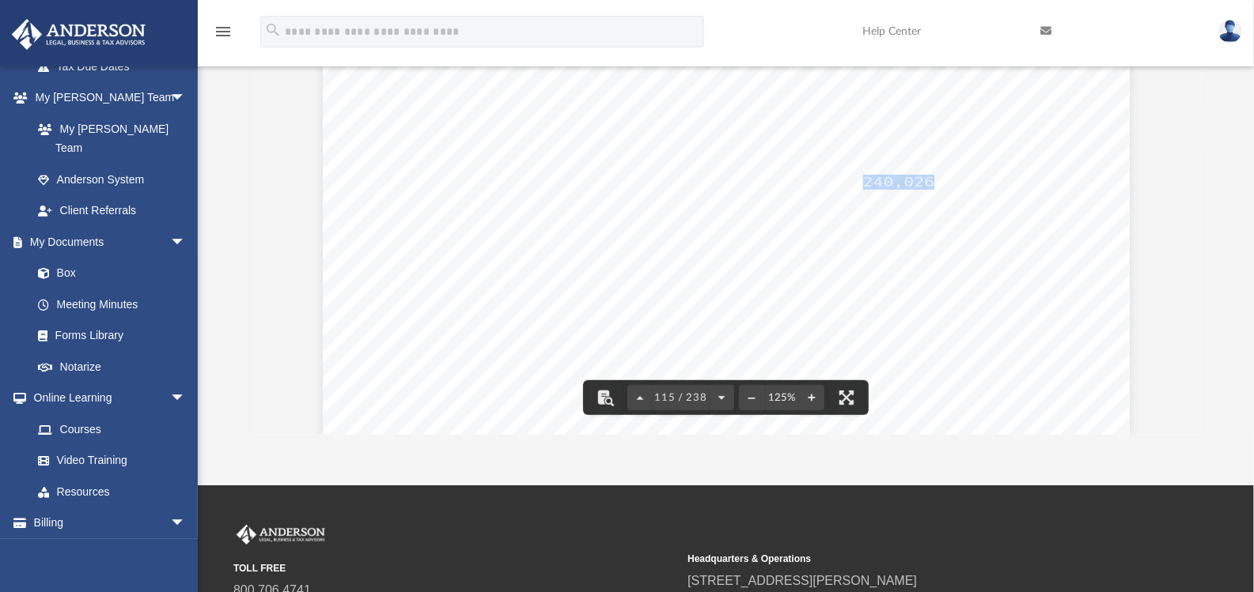
drag, startPoint x: 857, startPoint y: 182, endPoint x: 919, endPoint y: 179, distance: 61.8
click at [919, 179] on span "240,026." at bounding box center [903, 182] width 81 height 13
click at [930, 241] on div "OMB No. [DATE]-2227 Department of the Treasury Internal Revenue Service Attachm…" at bounding box center [726, 363] width 807 height 1044
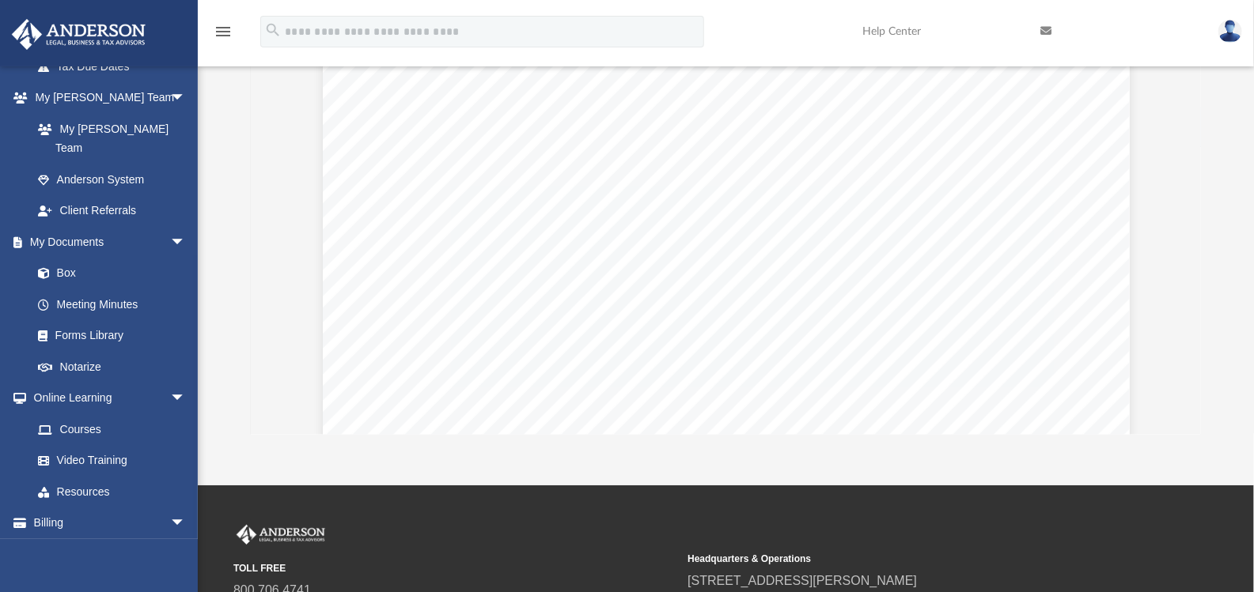
scroll to position [132846, 0]
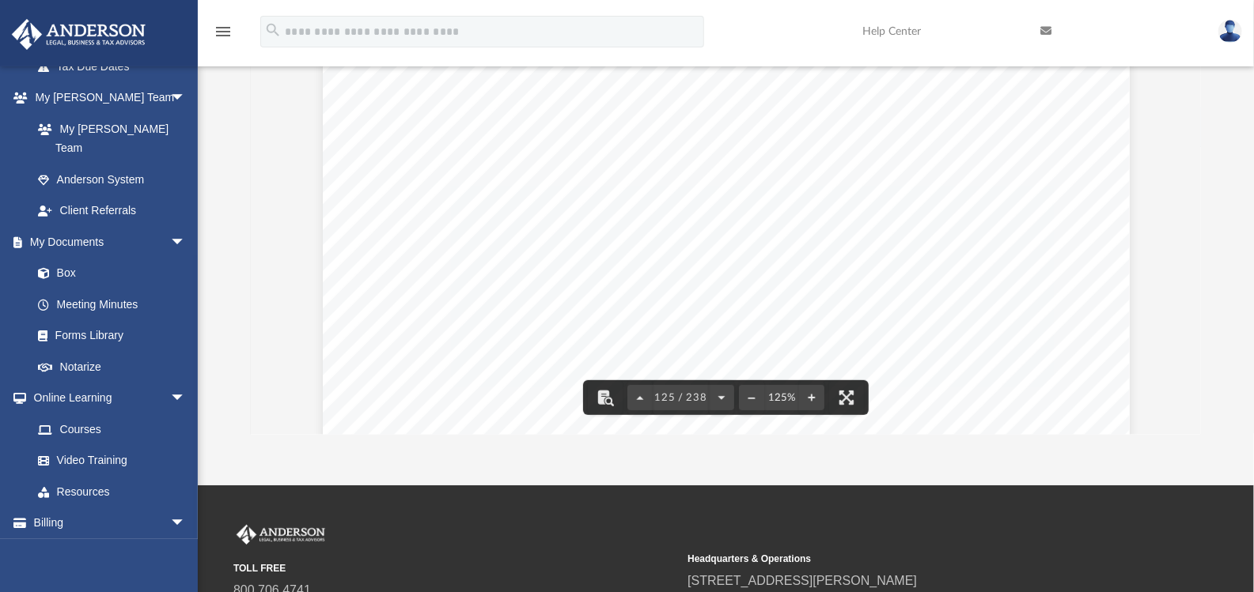
drag, startPoint x: 476, startPoint y: 183, endPoint x: 427, endPoint y: 183, distance: 49.0
click at [427, 183] on div "OMB No. 1545-0172 Form Attachment Sequence No. Department of the Treasury Inter…" at bounding box center [726, 126] width 807 height 1044
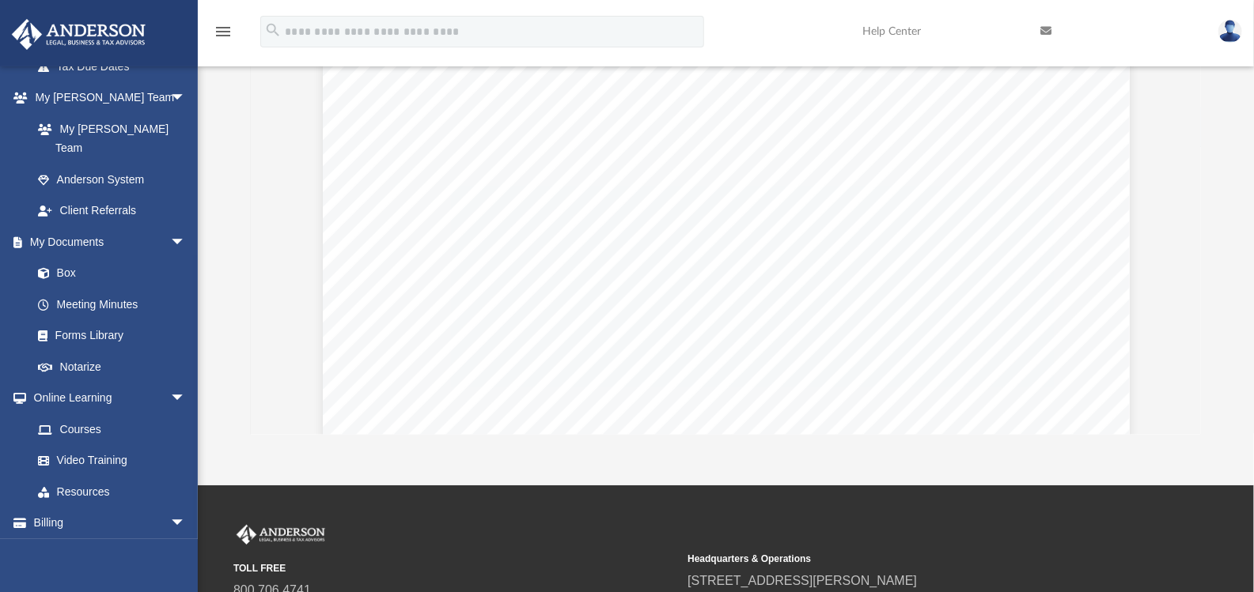
scroll to position [142575, 0]
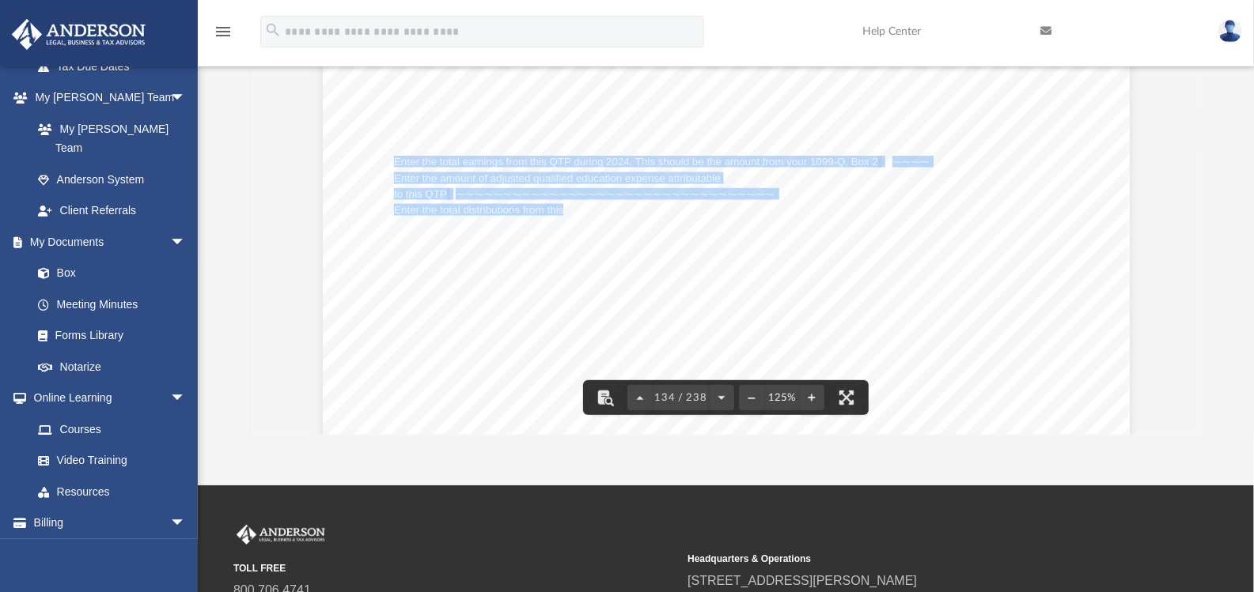
drag, startPoint x: 558, startPoint y: 206, endPoint x: 922, endPoint y: 203, distance: 364.7
click at [922, 203] on div "415301 [DATE] Taxable Distributions and Basis 1. 2. 3. 4. 5. 6. 7. 8. 9. 10. 11…" at bounding box center [726, 7] width 807 height 1044
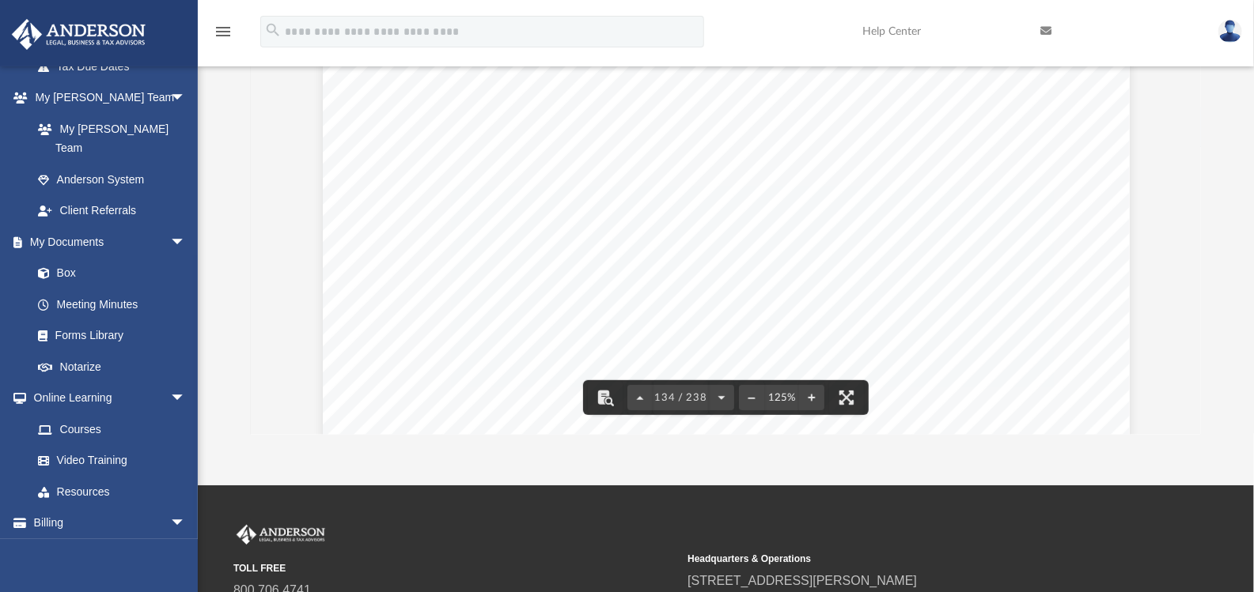
click at [836, 255] on span "~~~~~~~~~~~~~~~~~~~~~~~~~~~~" at bounding box center [795, 257] width 263 height 10
